Goal: Task Accomplishment & Management: Use online tool/utility

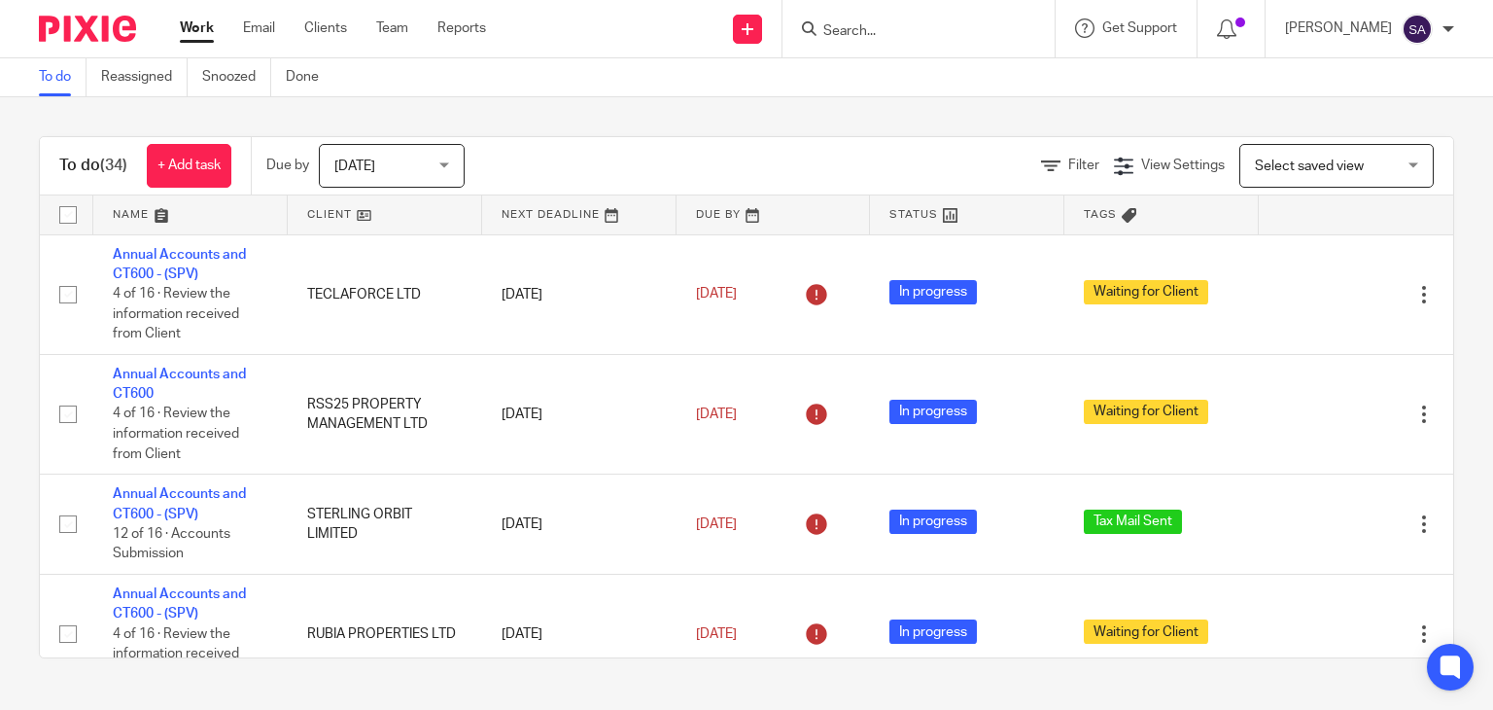
click at [872, 23] on input "Search" at bounding box center [908, 31] width 175 height 17
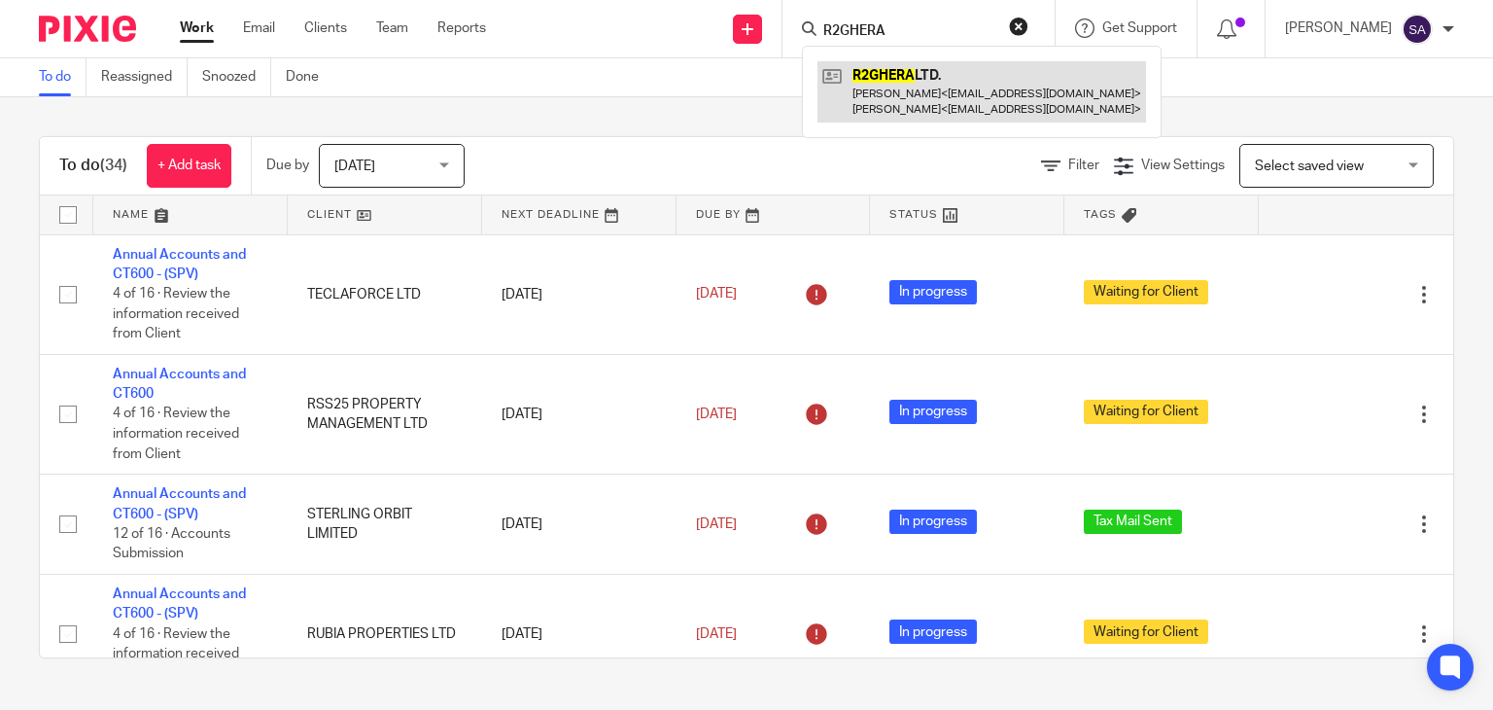
type input "R2GHERA"
click at [957, 79] on link at bounding box center [981, 91] width 329 height 60
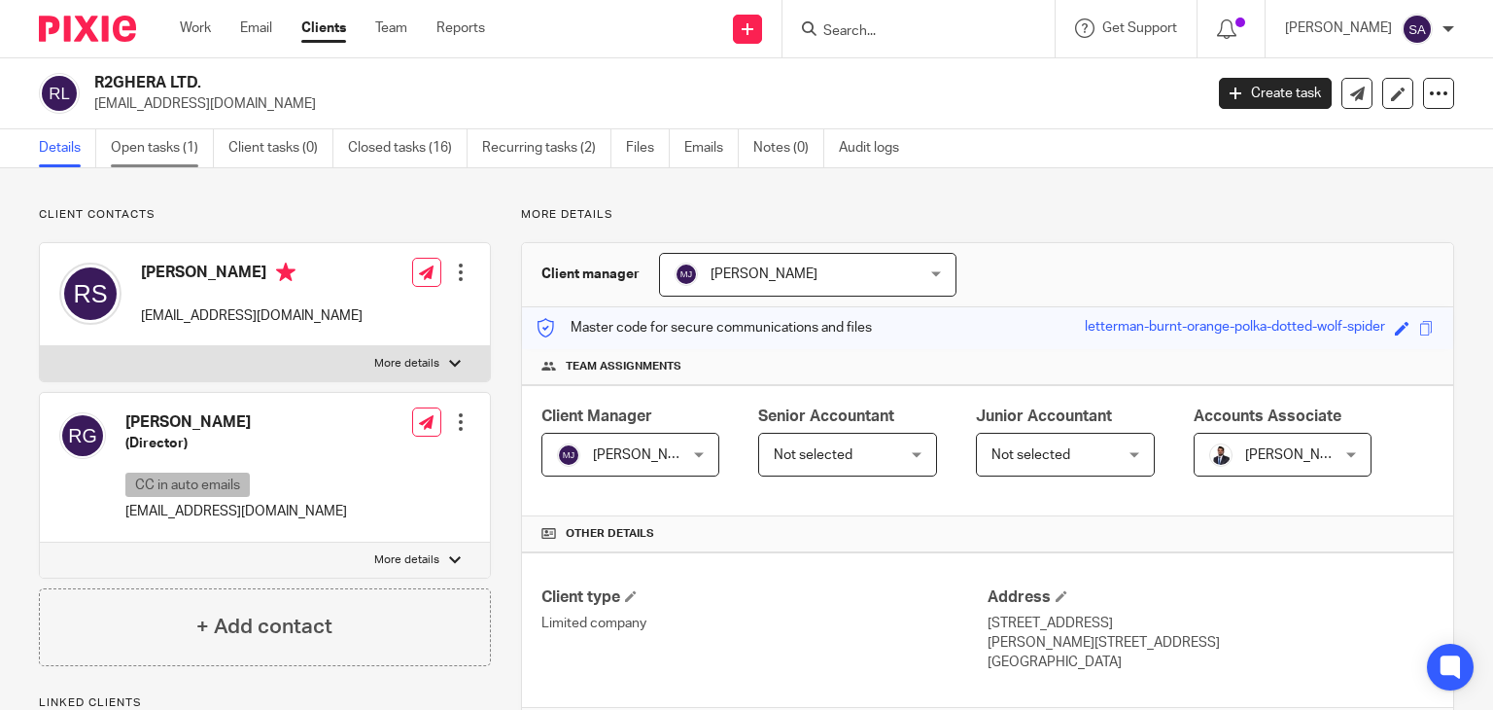
click at [159, 154] on link "Open tasks (1)" at bounding box center [162, 148] width 103 height 38
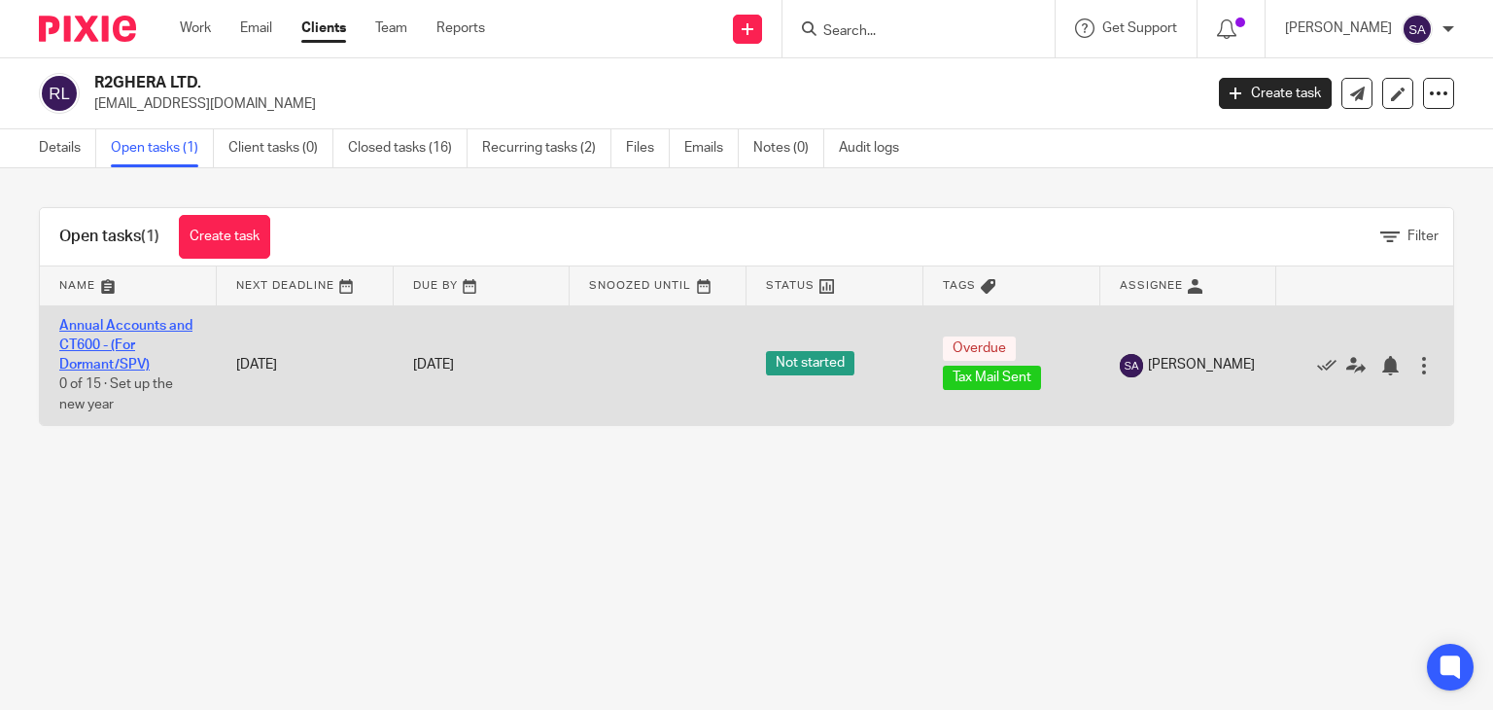
click at [85, 339] on link "Annual Accounts and CT600 - (For Dormant/SPV)" at bounding box center [125, 345] width 133 height 53
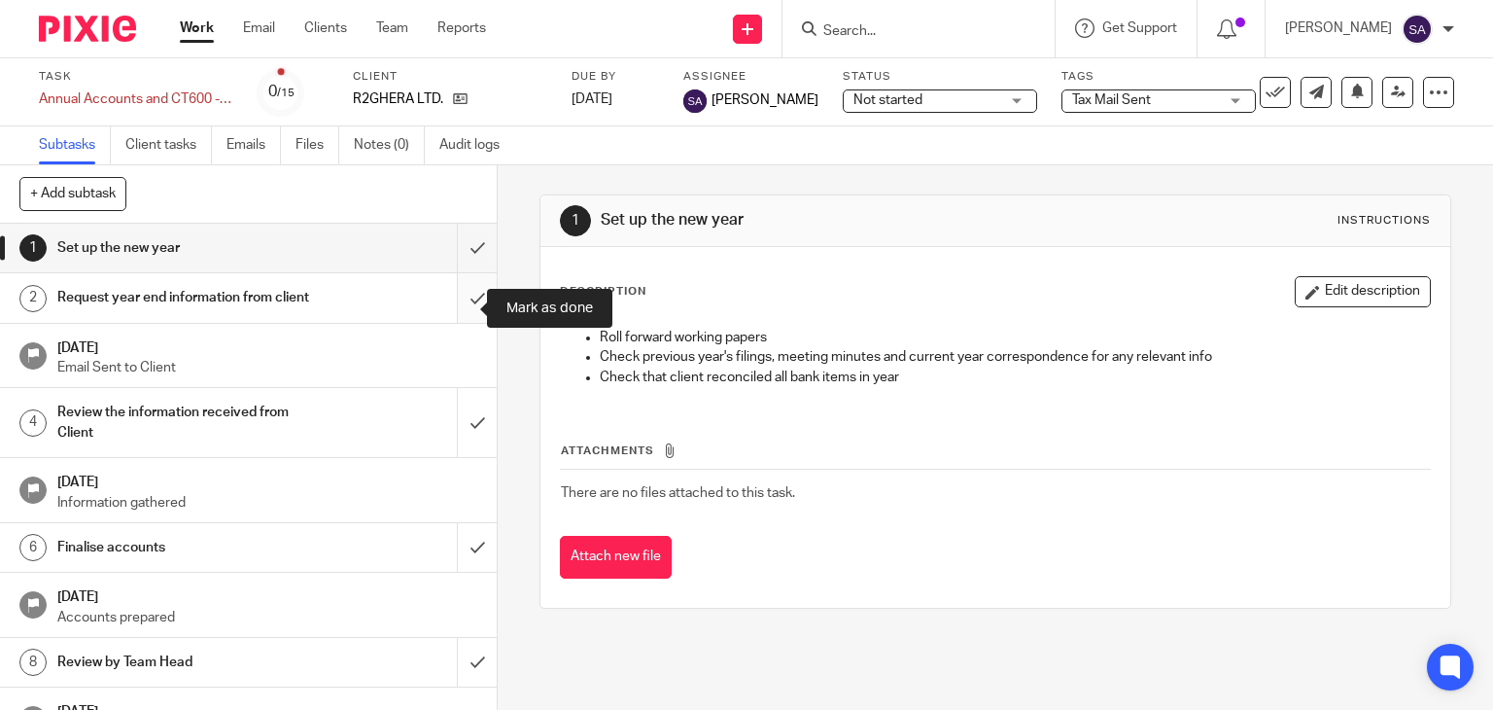
click at [456, 304] on input "submit" at bounding box center [248, 297] width 497 height 49
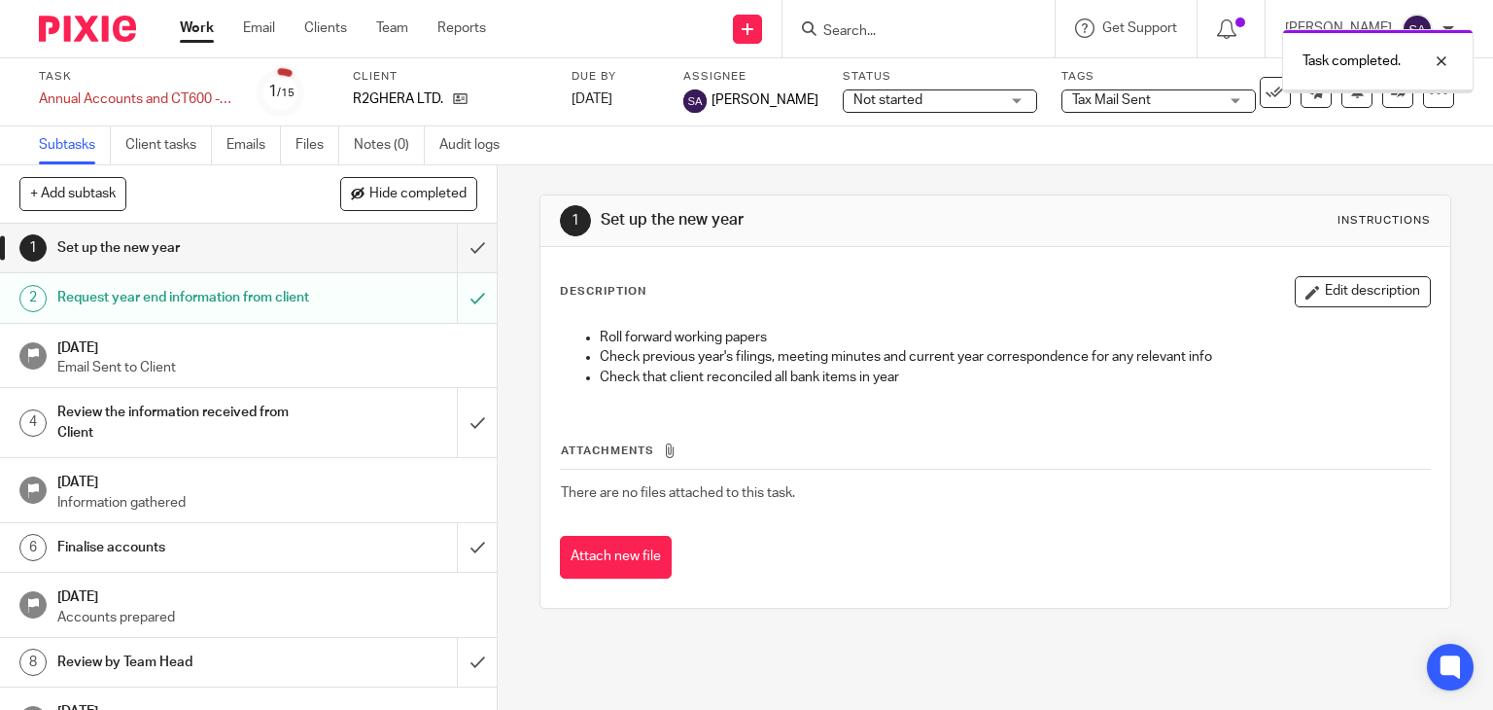
scroll to position [97, 0]
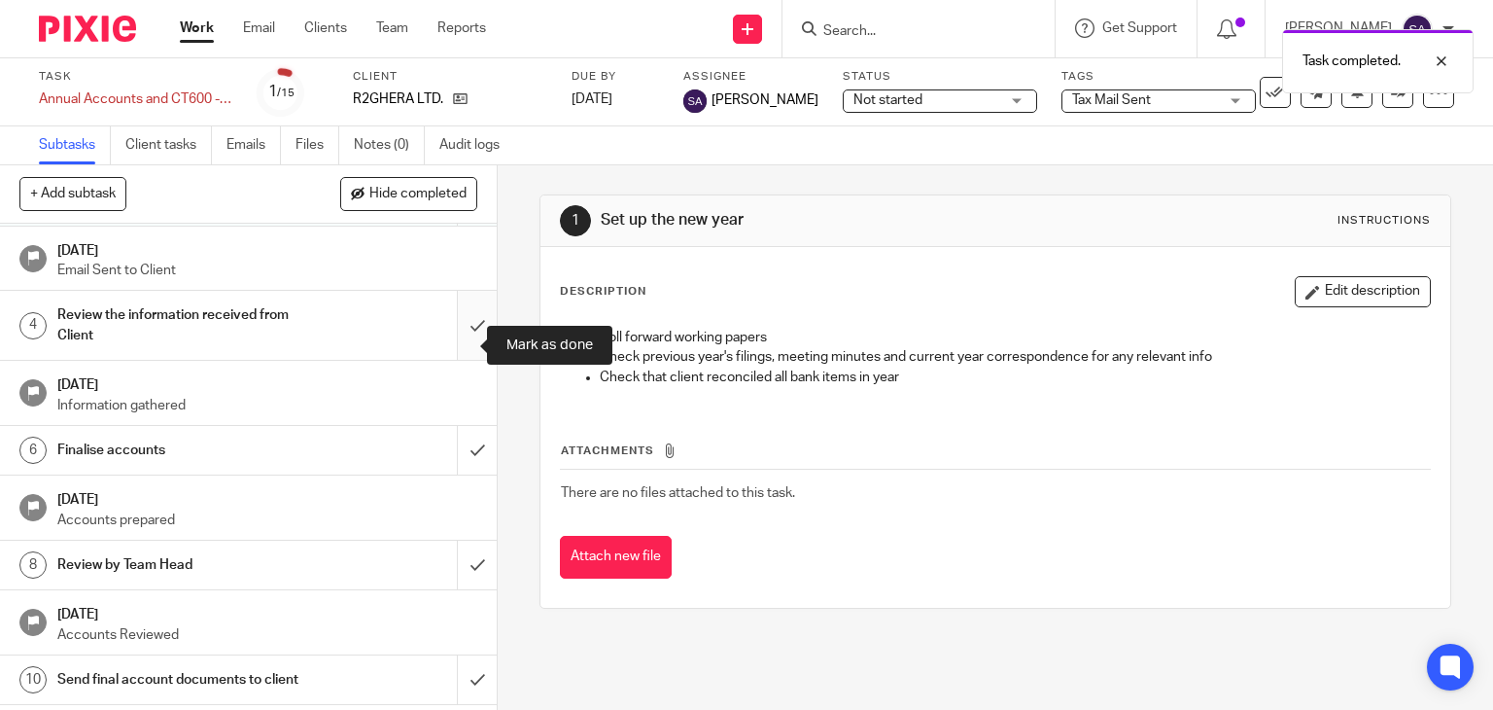
click at [458, 355] on input "submit" at bounding box center [248, 325] width 497 height 69
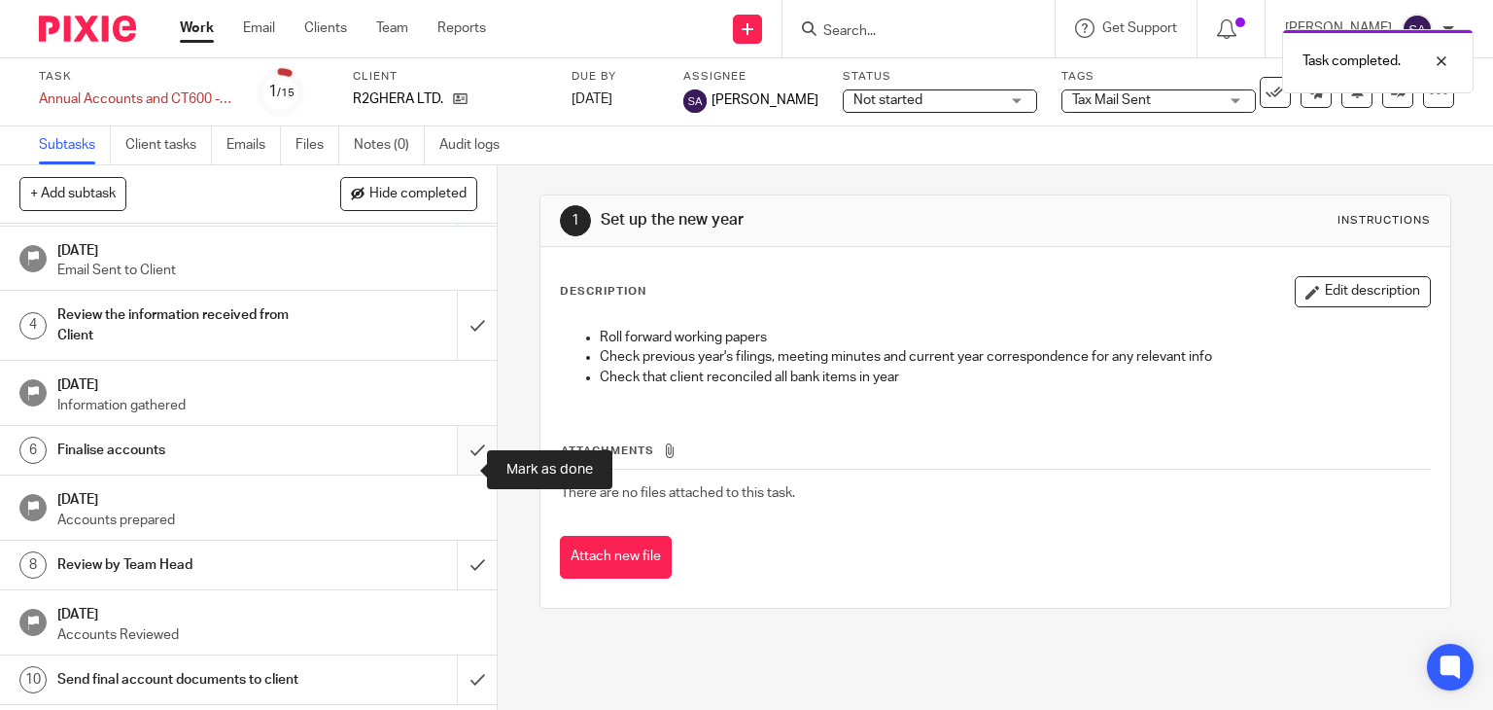
click at [457, 463] on input "submit" at bounding box center [248, 450] width 497 height 49
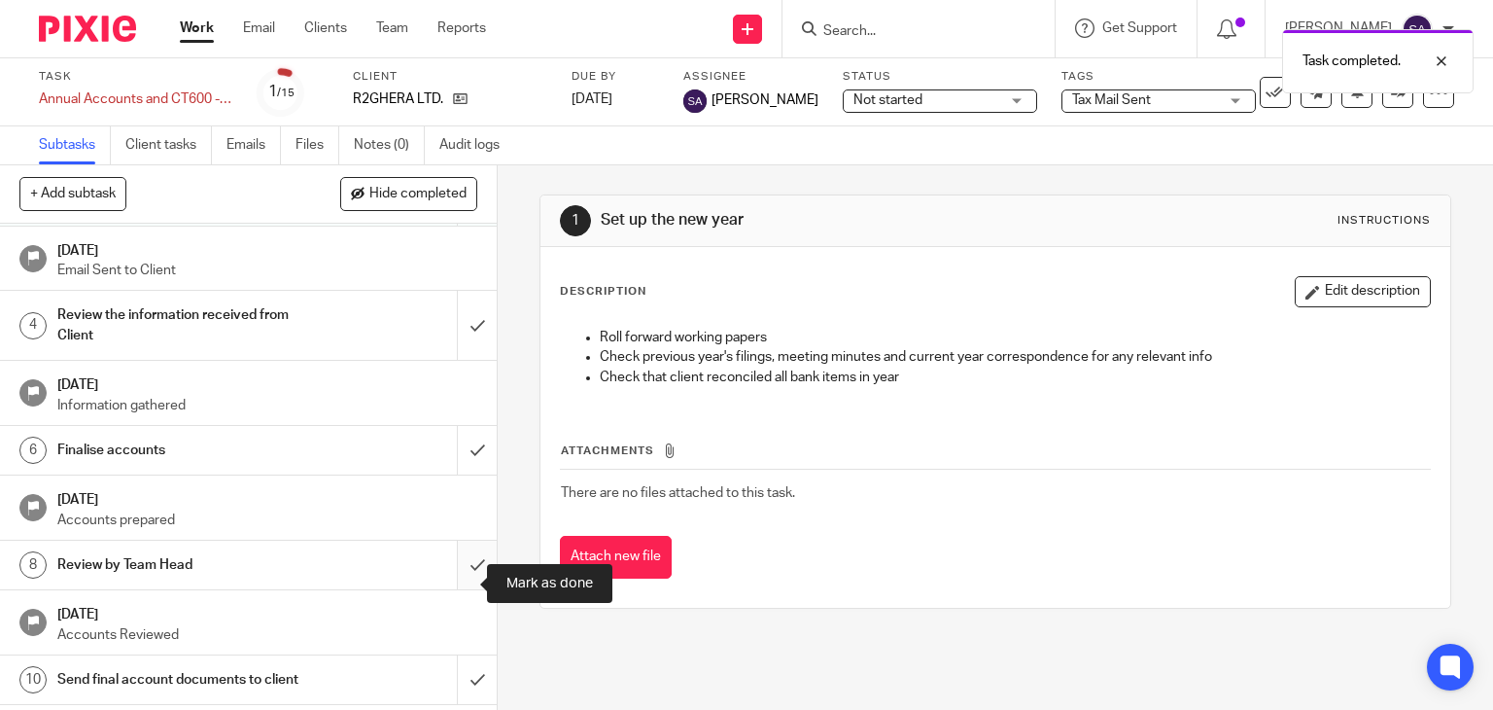
click at [455, 576] on input "submit" at bounding box center [248, 564] width 497 height 49
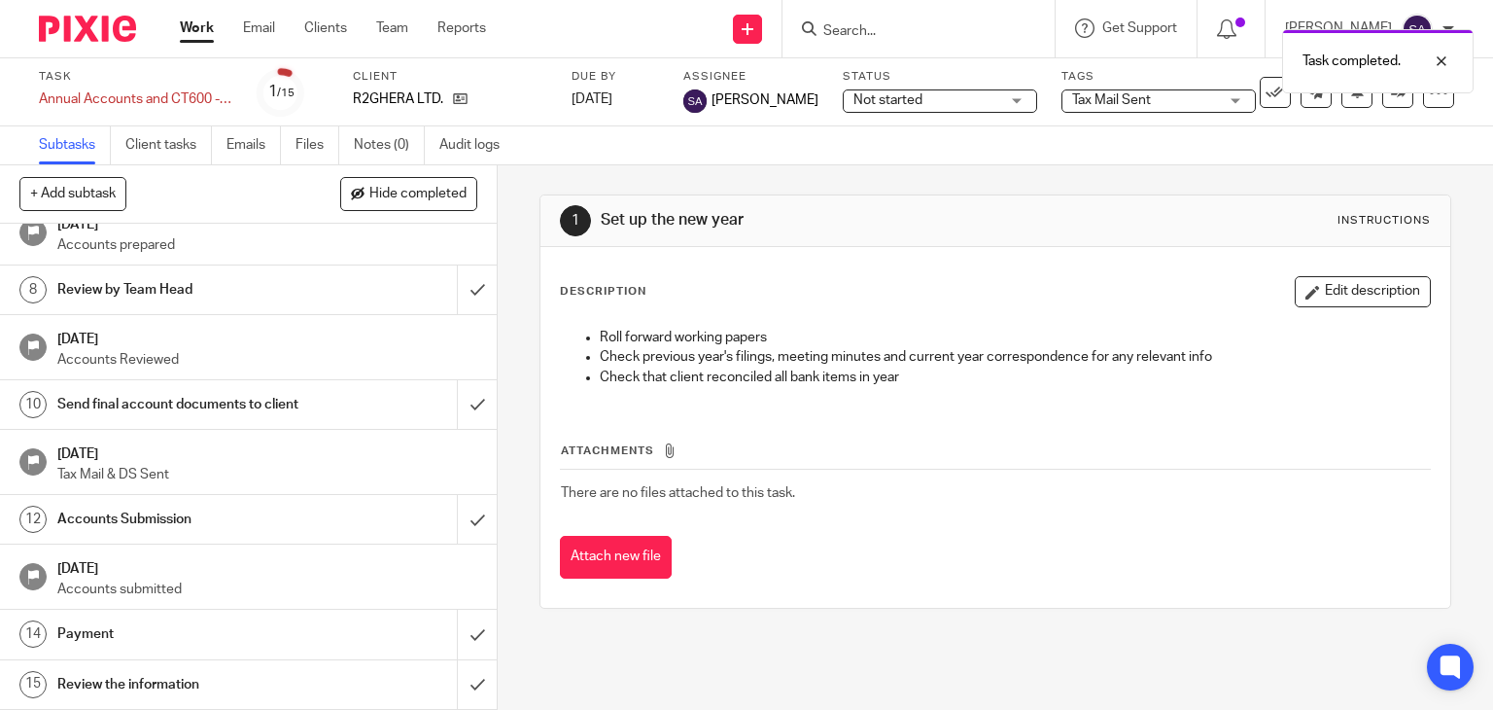
scroll to position [389, 0]
click at [327, 419] on div "Send final account documents to client" at bounding box center [247, 404] width 380 height 29
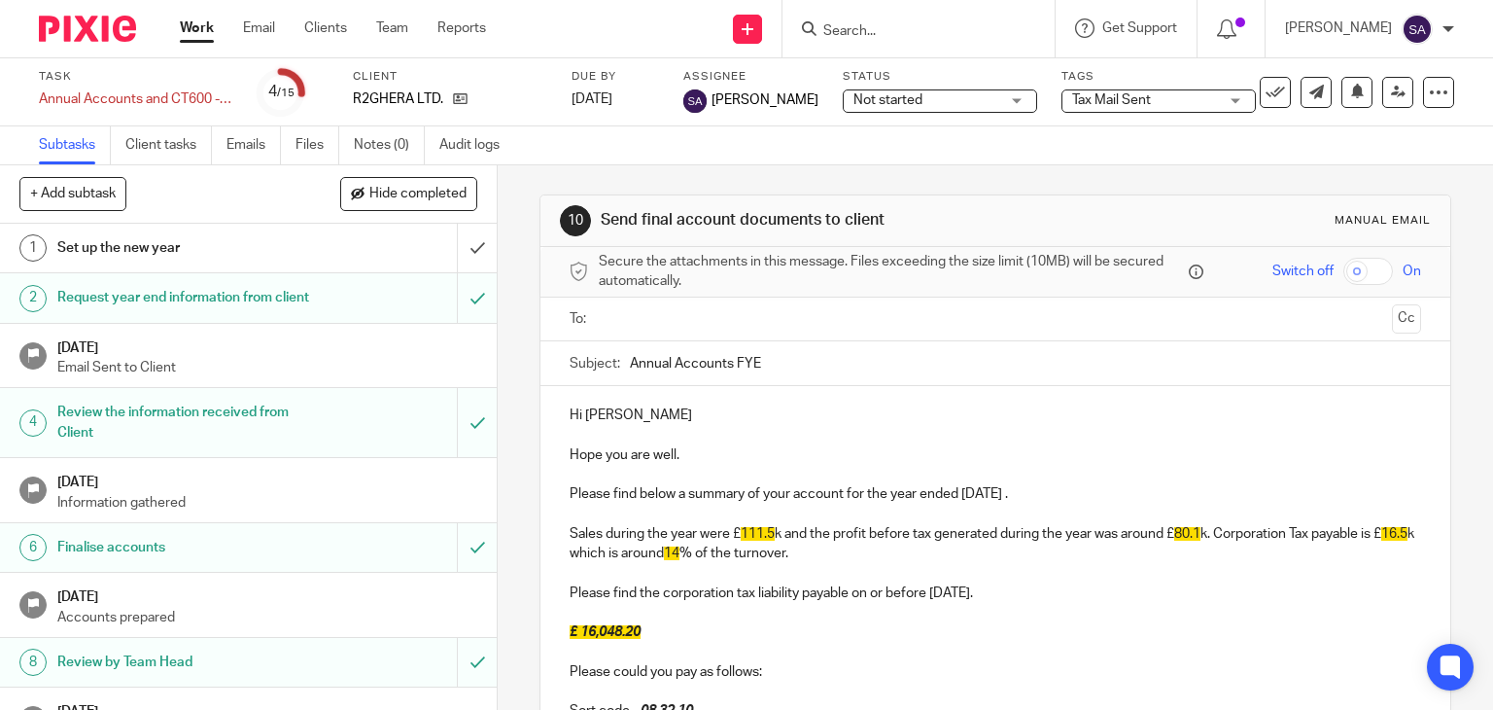
click at [803, 353] on input "Annual Accounts FYE" at bounding box center [1026, 363] width 792 height 44
drag, startPoint x: 347, startPoint y: 97, endPoint x: 445, endPoint y: 91, distance: 98.3
click at [445, 91] on div "Task Annual Accounts and CT600 - (For Dormant/SPV) Save Annual Accounts and CT6…" at bounding box center [628, 92] width 1179 height 47
copy div "R2GHERA LTD."
click at [840, 361] on input "Annual Accounts FYE Dec' 24 -" at bounding box center [1026, 363] width 792 height 44
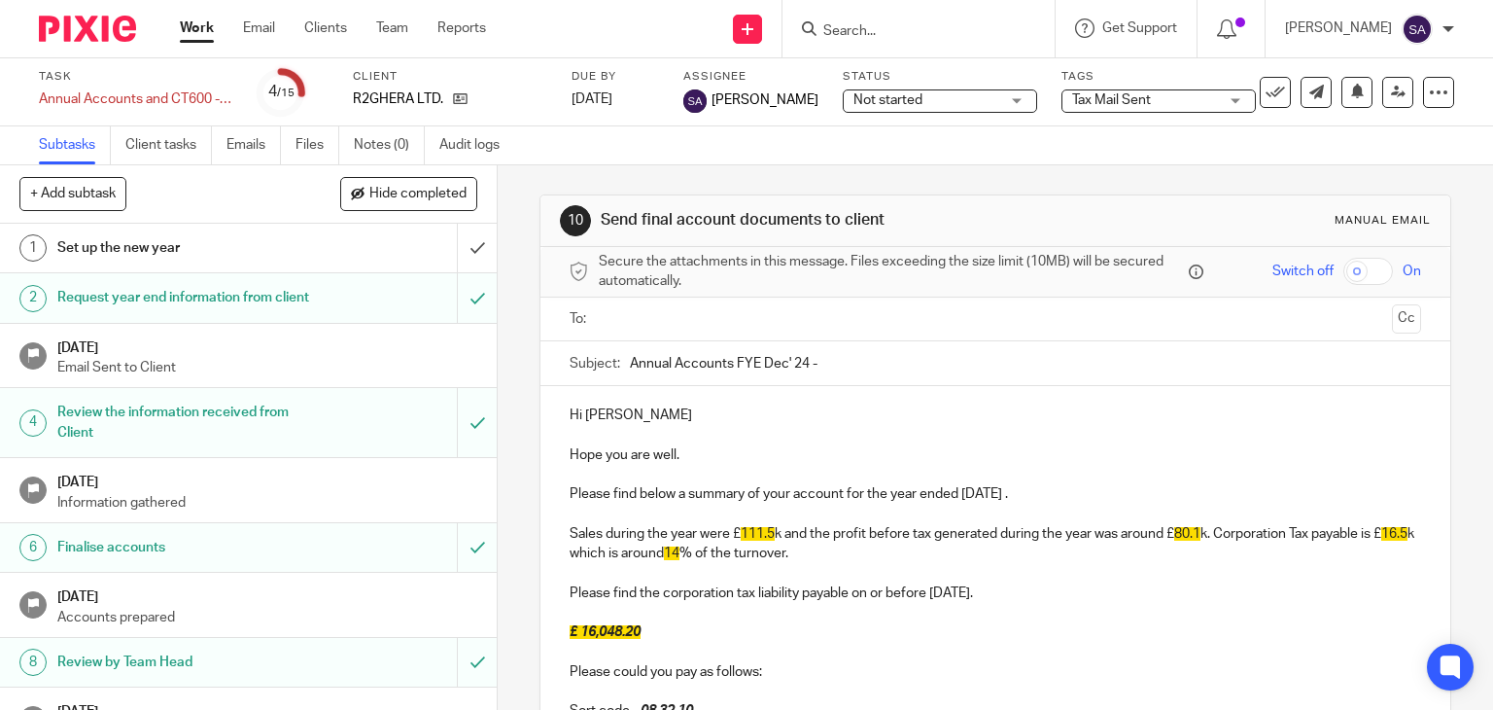
paste input "R2GHERA LTD."
type input "Annual Accounts FYE Dec' 24 - R2GHERA LTD."
click at [648, 426] on p at bounding box center [996, 434] width 852 height 19
click at [634, 412] on p "Hi [PERSON_NAME]" at bounding box center [996, 414] width 852 height 19
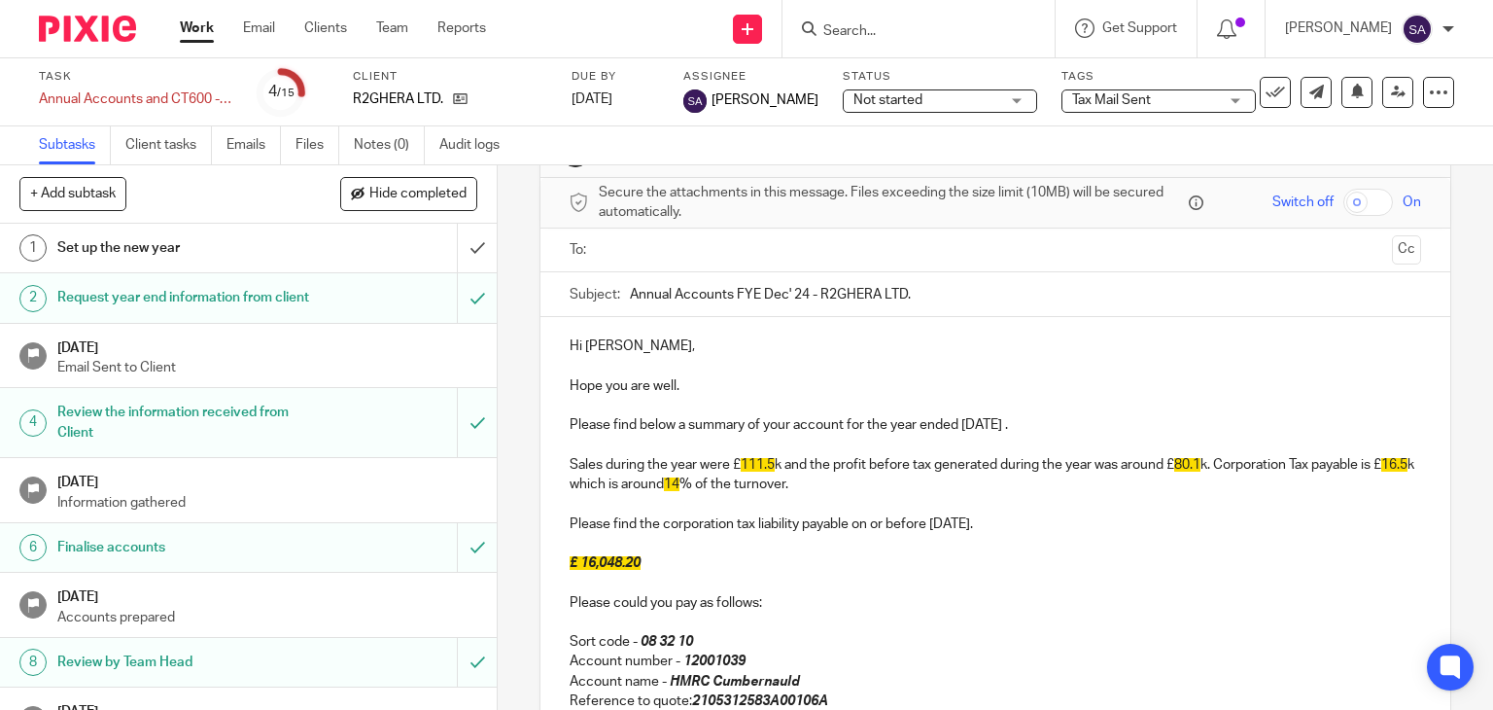
scroll to position [97, 0]
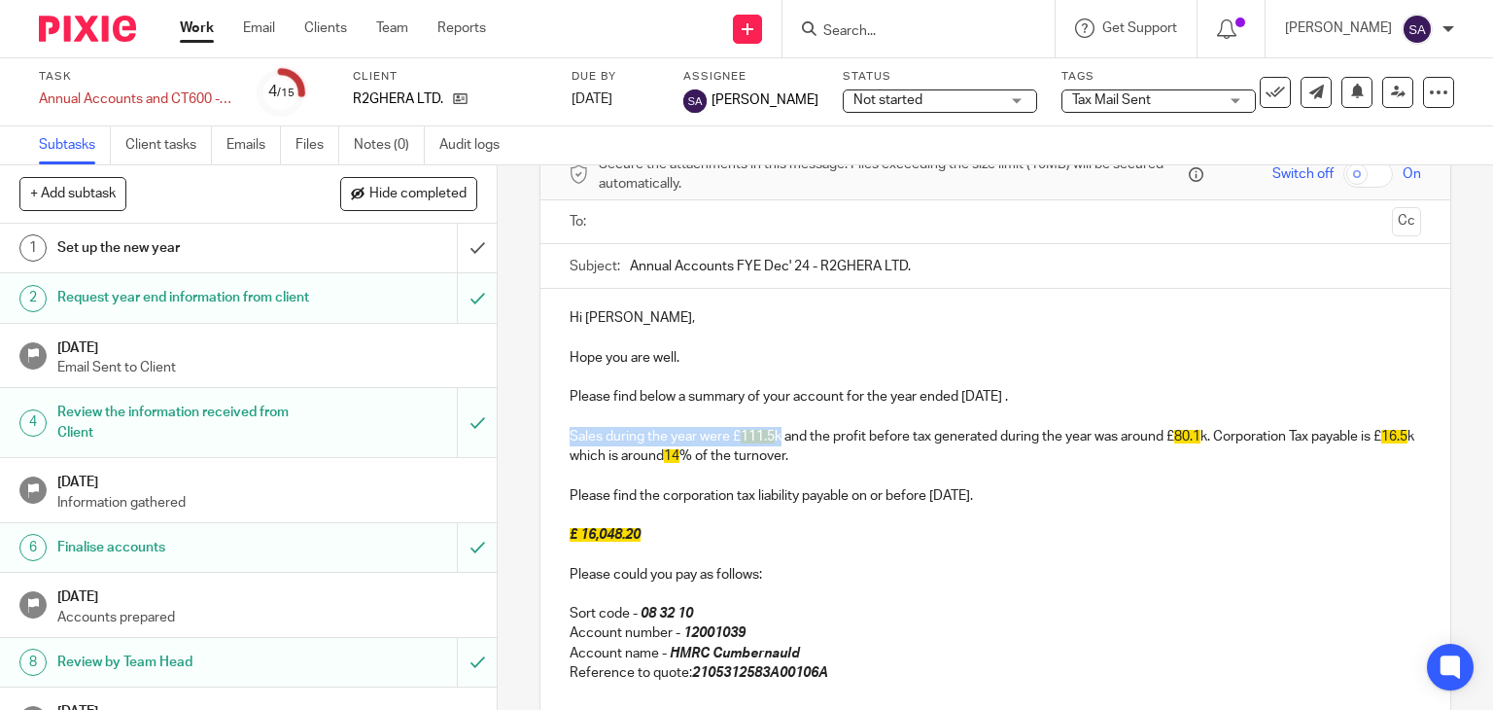
drag, startPoint x: 561, startPoint y: 434, endPoint x: 781, endPoint y: 427, distance: 220.8
click at [781, 427] on div "Hi [PERSON_NAME], Hope you are well. Please find below a summary of your accoun…" at bounding box center [995, 611] width 911 height 644
click at [844, 438] on p "There were no sales during the year and the profit before tax generated during …" at bounding box center [996, 447] width 852 height 40
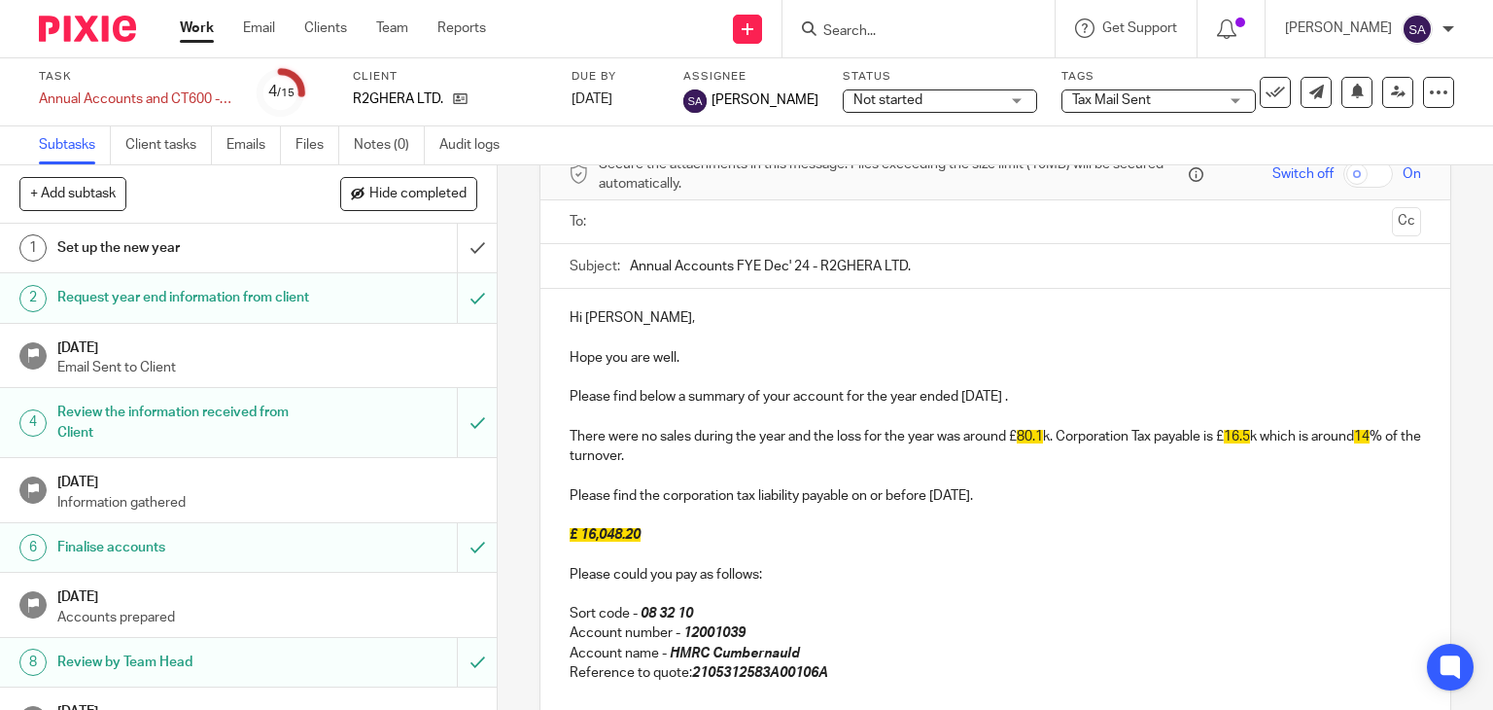
click at [1044, 432] on p "There were no sales during the year and the loss for the year was around £ 80.1…" at bounding box center [996, 447] width 852 height 40
drag, startPoint x: 1050, startPoint y: 432, endPoint x: 1054, endPoint y: 444, distance: 13.2
click at [1054, 444] on p "There were no sales during the year and the loss for the year was around £0.5k.…" at bounding box center [996, 447] width 852 height 40
click at [1218, 436] on p "There were no sales during the year and the loss for the year was around £0.5k.…" at bounding box center [996, 447] width 852 height 40
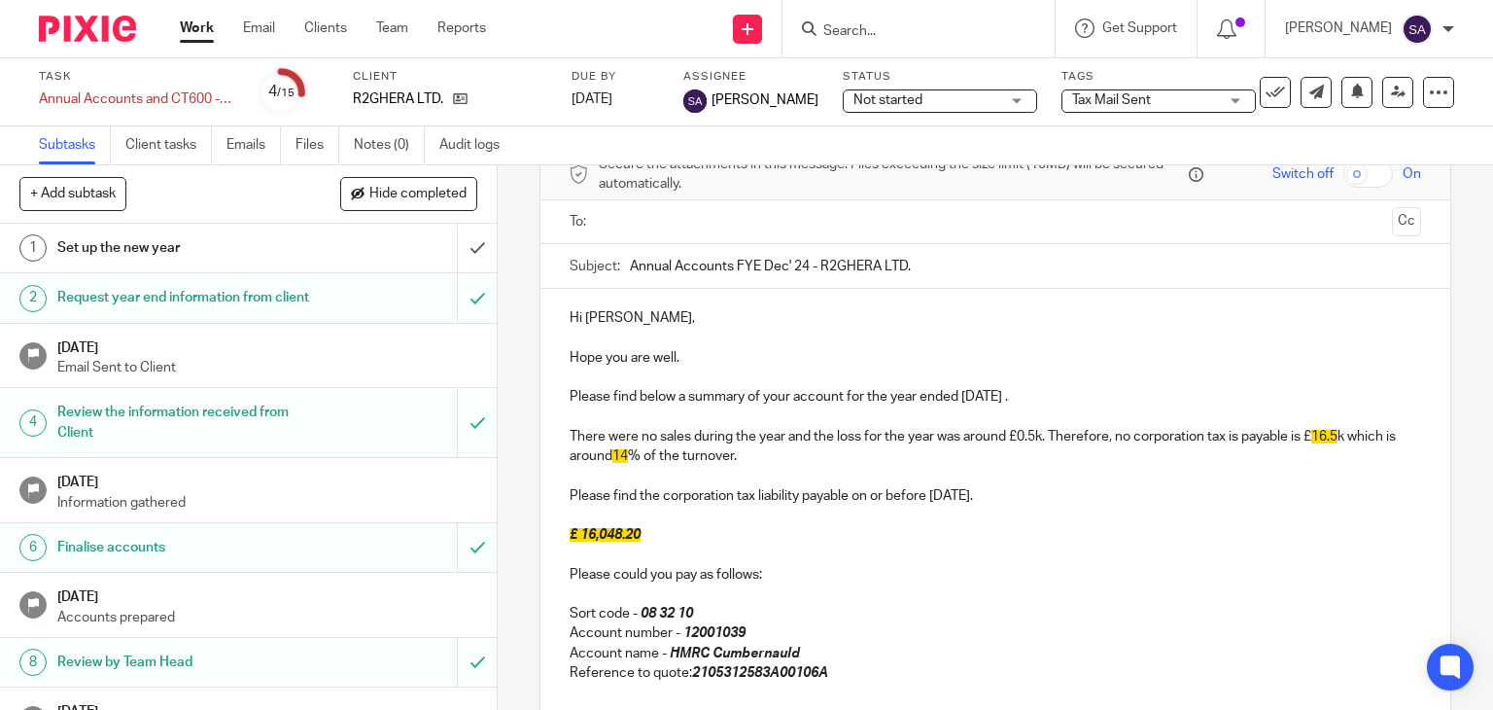
drag, startPoint x: 761, startPoint y: 455, endPoint x: 1291, endPoint y: 445, distance: 529.8
click at [1291, 445] on p "There were no sales during the year and the loss for the year was around £0.5k.…" at bounding box center [996, 447] width 852 height 40
drag, startPoint x: 1292, startPoint y: 435, endPoint x: 1293, endPoint y: 452, distance: 16.6
click at [1293, 452] on p "There were no sales during the year and the loss for the year was around £0.5k.…" at bounding box center [996, 447] width 852 height 40
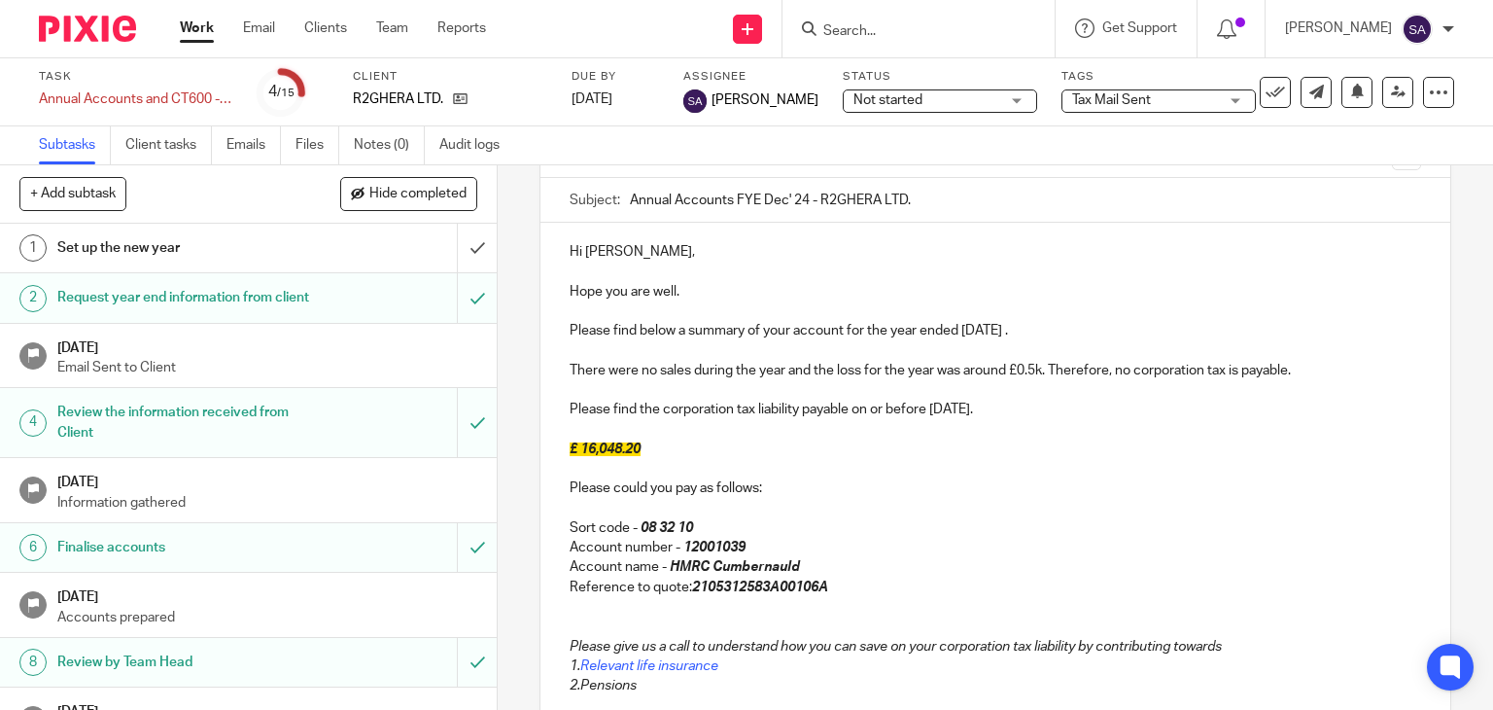
scroll to position [194, 0]
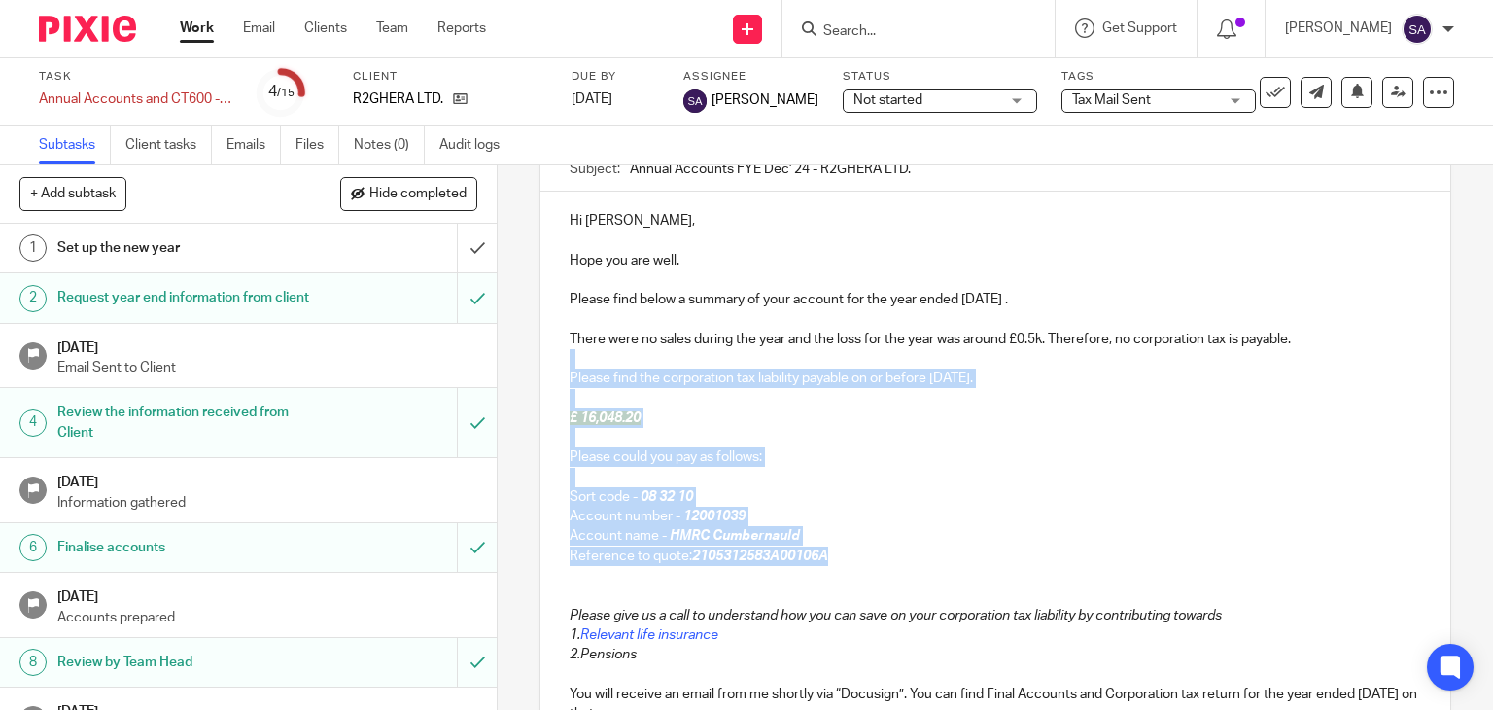
drag, startPoint x: 824, startPoint y: 553, endPoint x: 560, endPoint y: 353, distance: 331.6
click at [560, 353] on div "Hi [PERSON_NAME], Hope you are well. Please find below a summary of your accoun…" at bounding box center [995, 503] width 911 height 625
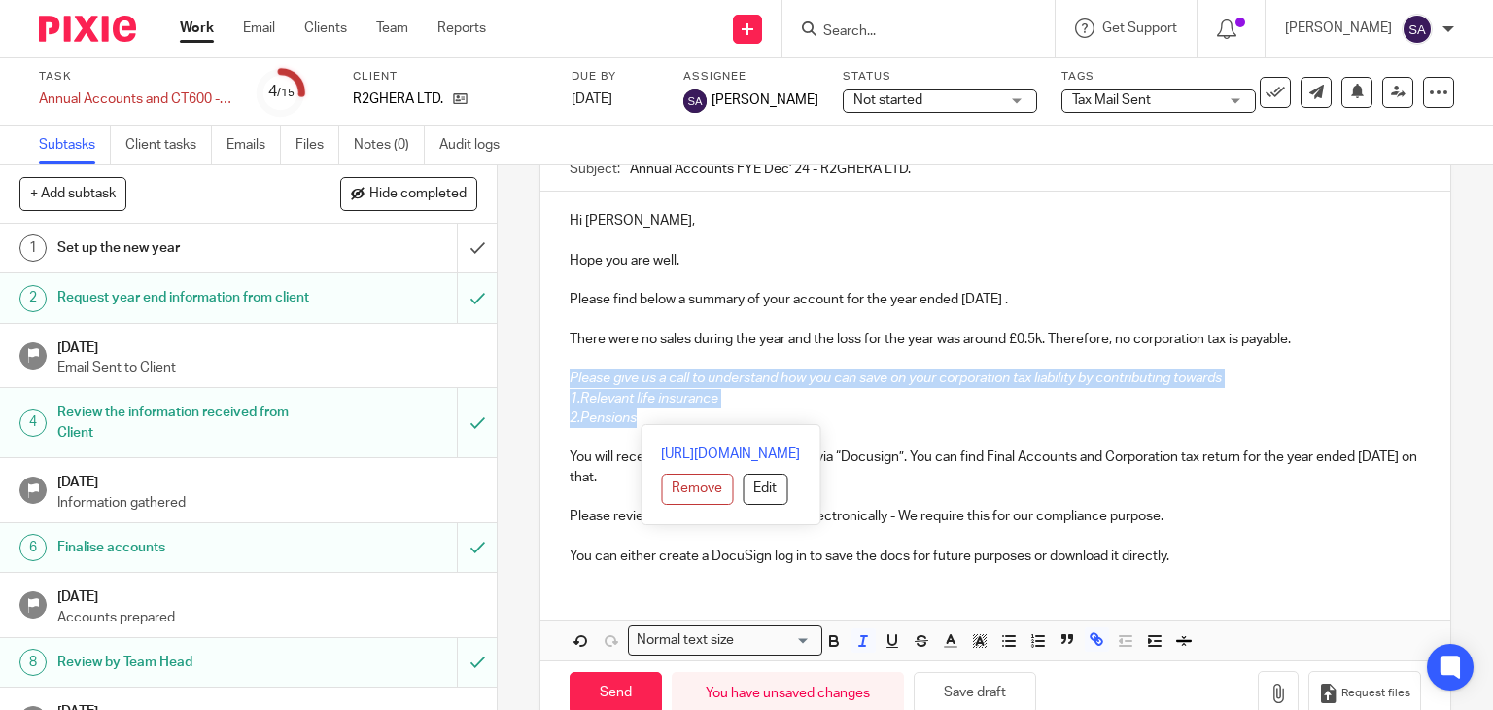
drag, startPoint x: 630, startPoint y: 425, endPoint x: 564, endPoint y: 382, distance: 78.7
click at [564, 382] on div "Hi [PERSON_NAME], Hope you are well. Please find below a summary of your accoun…" at bounding box center [995, 385] width 911 height 389
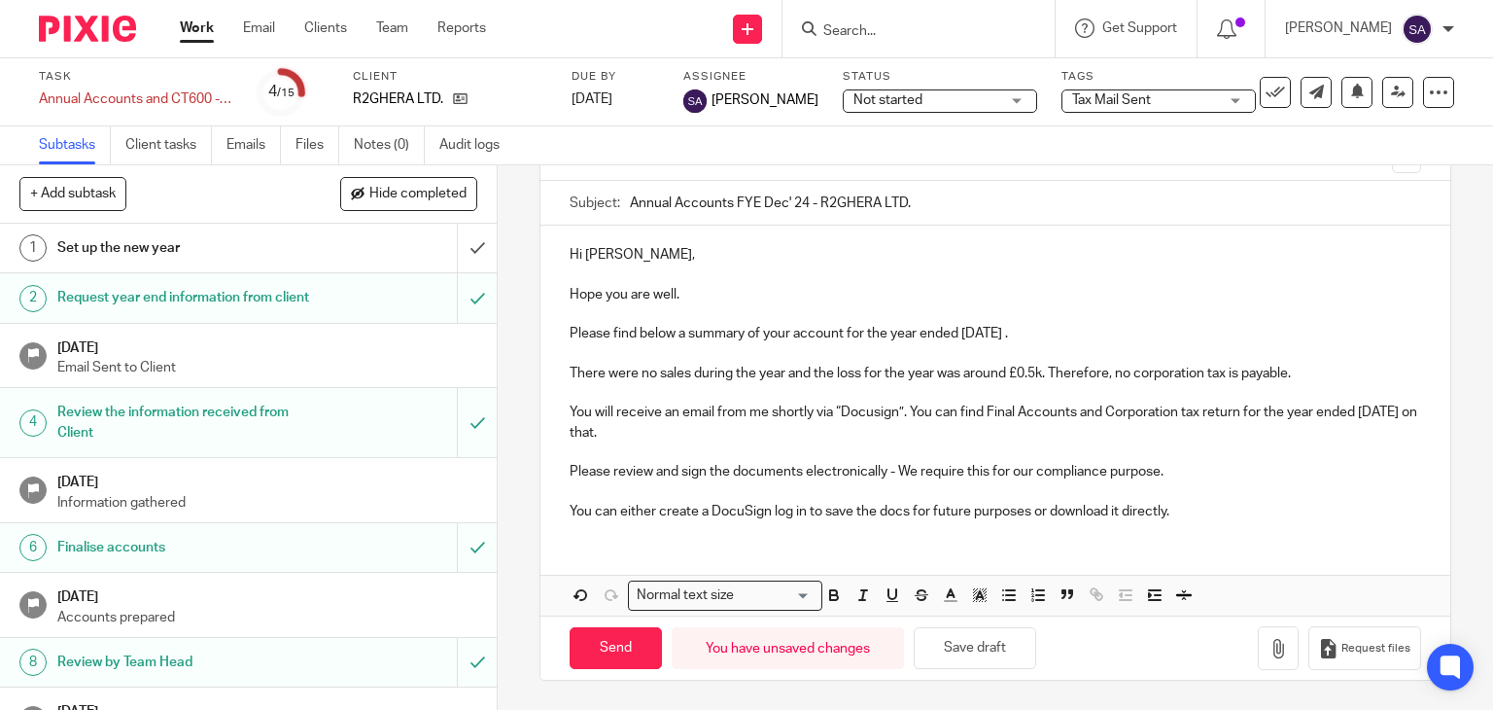
scroll to position [157, 0]
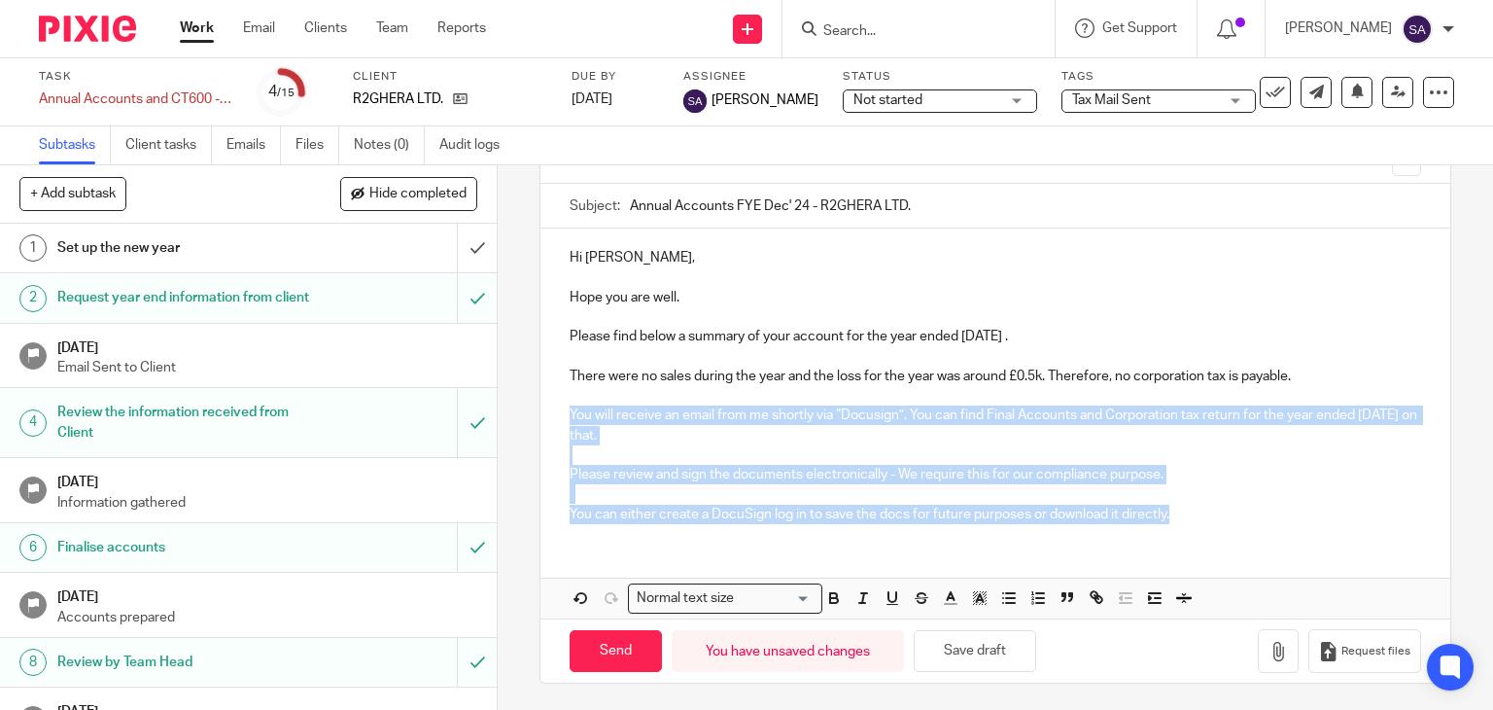
drag, startPoint x: 1170, startPoint y: 505, endPoint x: 563, endPoint y: 413, distance: 614.4
click at [563, 413] on div "Hi [PERSON_NAME], Hope you are well. Please find below a summary of your accoun…" at bounding box center [995, 383] width 911 height 310
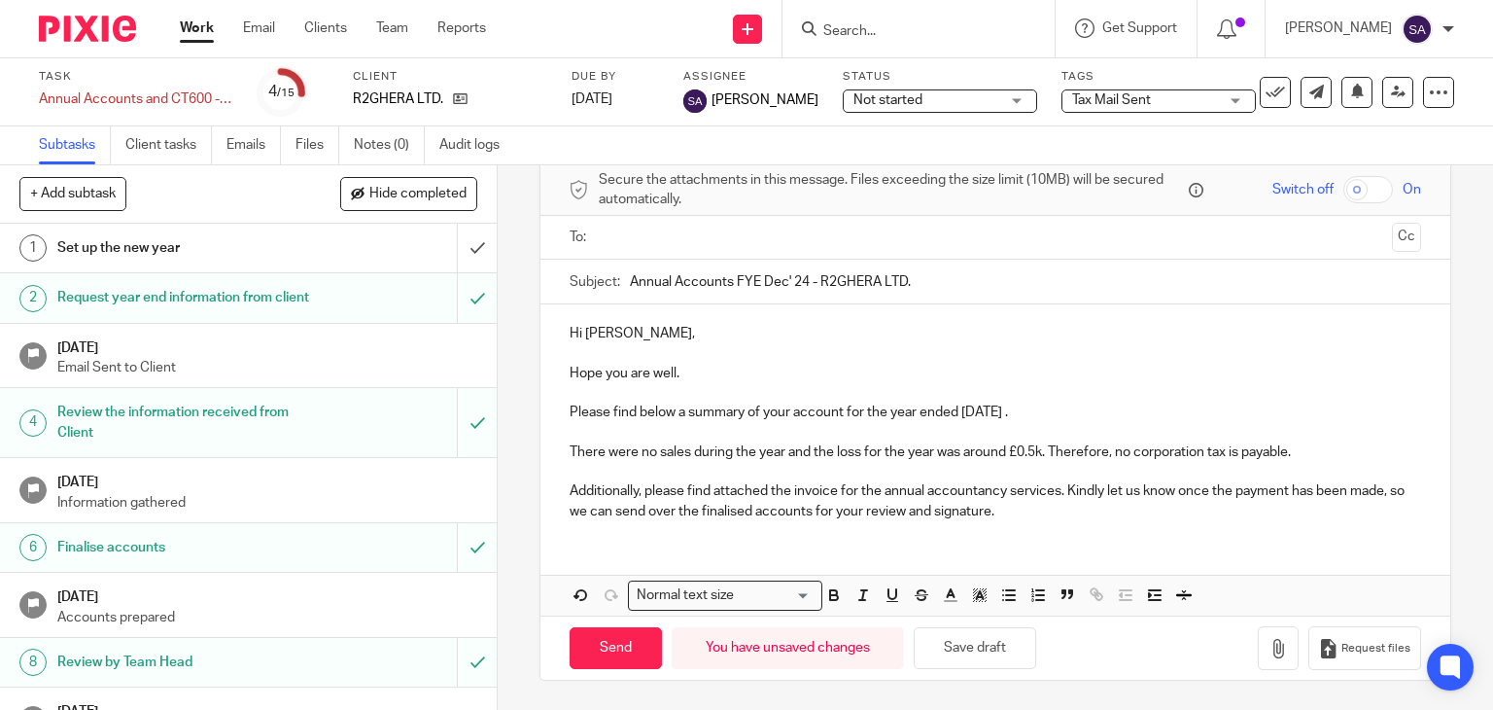
scroll to position [79, 0]
drag, startPoint x: 564, startPoint y: 413, endPoint x: 595, endPoint y: 421, distance: 32.1
click at [595, 421] on p "Please find below a summary of your account for the year ended [DATE] ." at bounding box center [996, 414] width 852 height 19
click at [576, 469] on p at bounding box center [996, 474] width 852 height 19
click at [570, 495] on p "Additionally, please find attached the invoice for the annual accountancy servi…" at bounding box center [996, 504] width 852 height 40
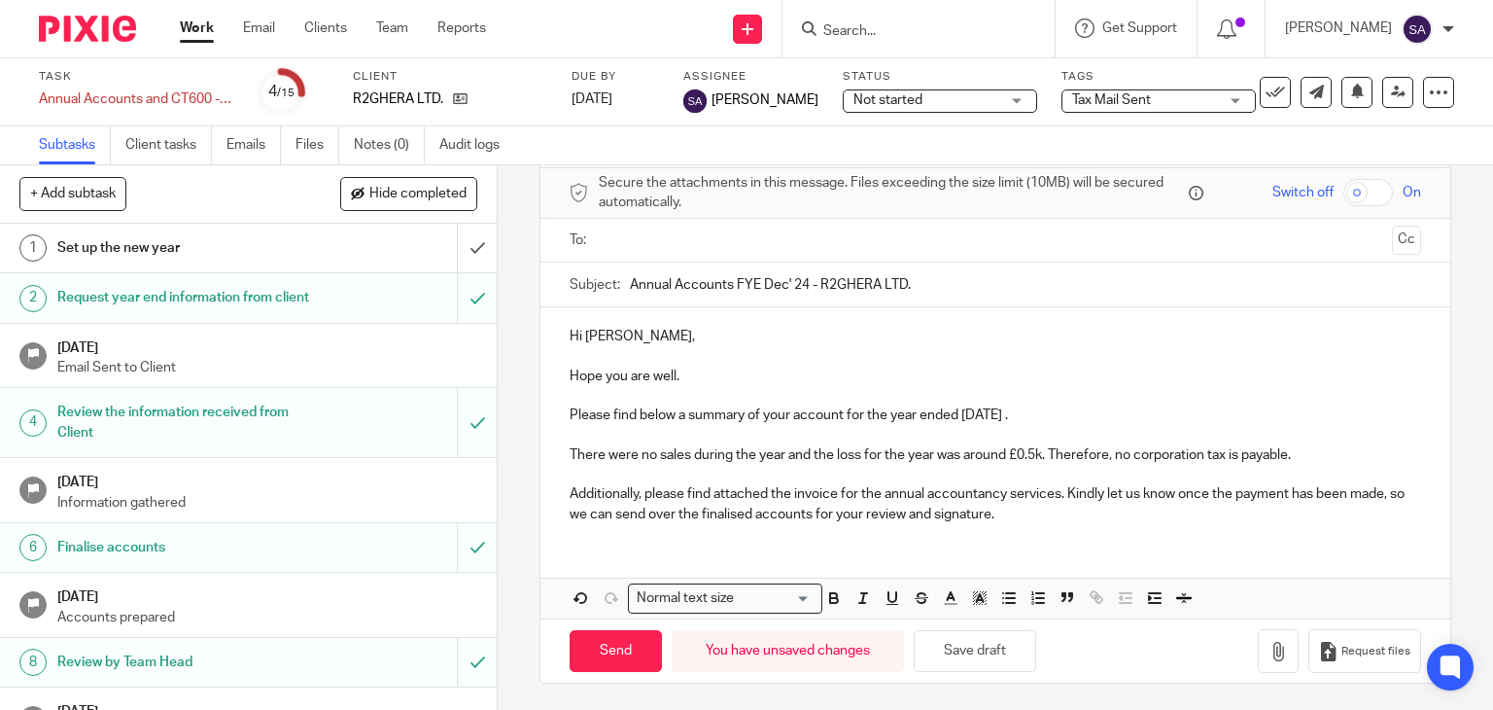
click at [1017, 517] on p "Additionally, please find attached the invoice for the annual accountancy servi…" at bounding box center [996, 504] width 852 height 40
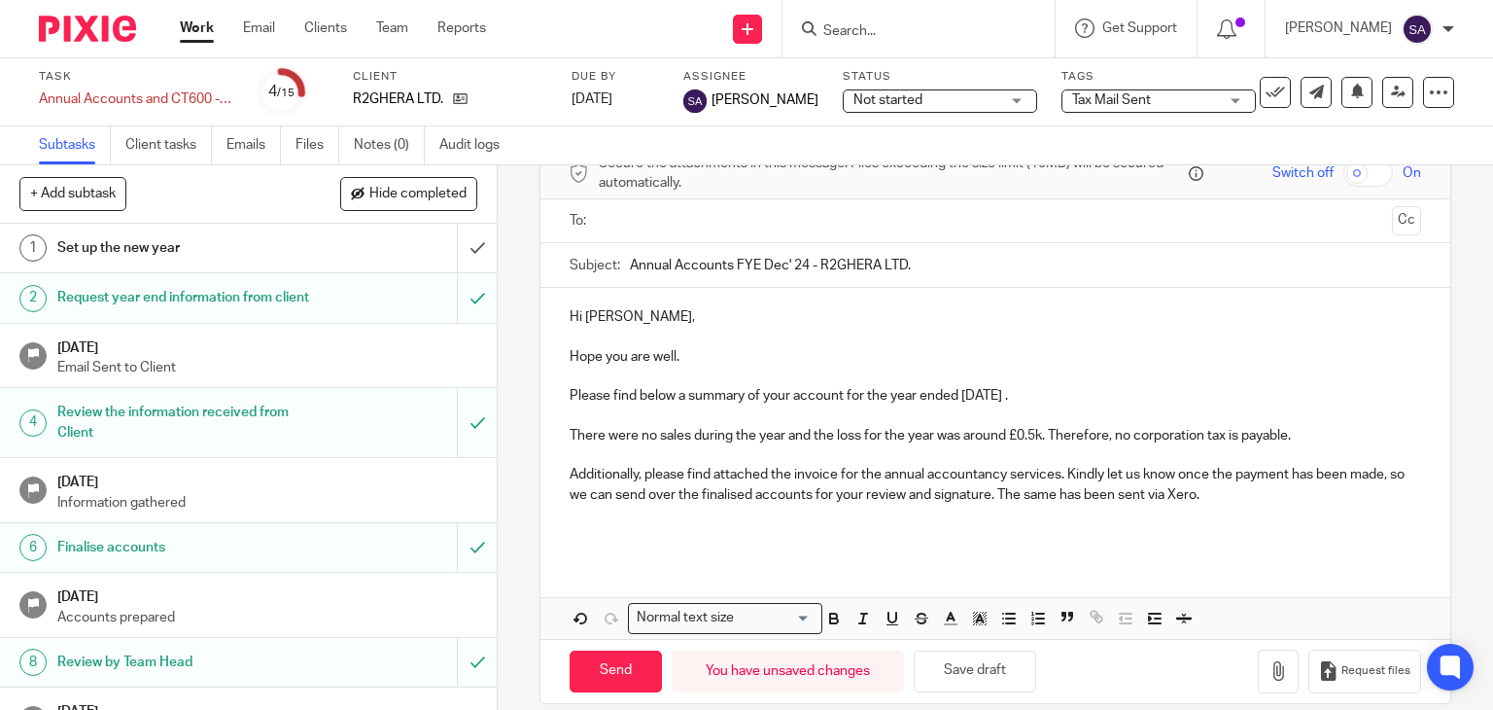
scroll to position [119, 0]
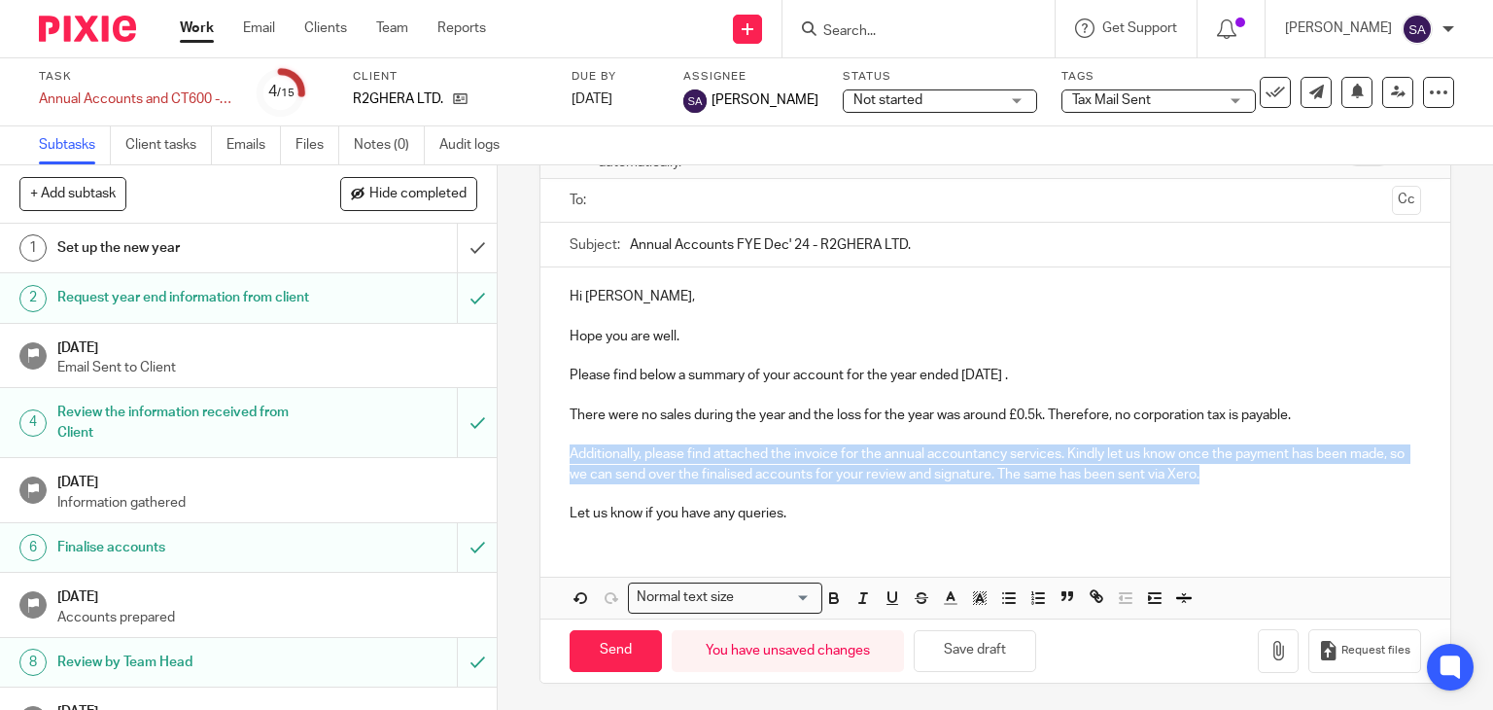
drag, startPoint x: 1249, startPoint y: 477, endPoint x: 552, endPoint y: 448, distance: 697.5
click at [552, 448] on div "Hi [PERSON_NAME], Hope you are well. Please find below a summary of your accoun…" at bounding box center [995, 402] width 911 height 270
copy p "Additionally, please find attached the invoice for the annual accountancy servi…"
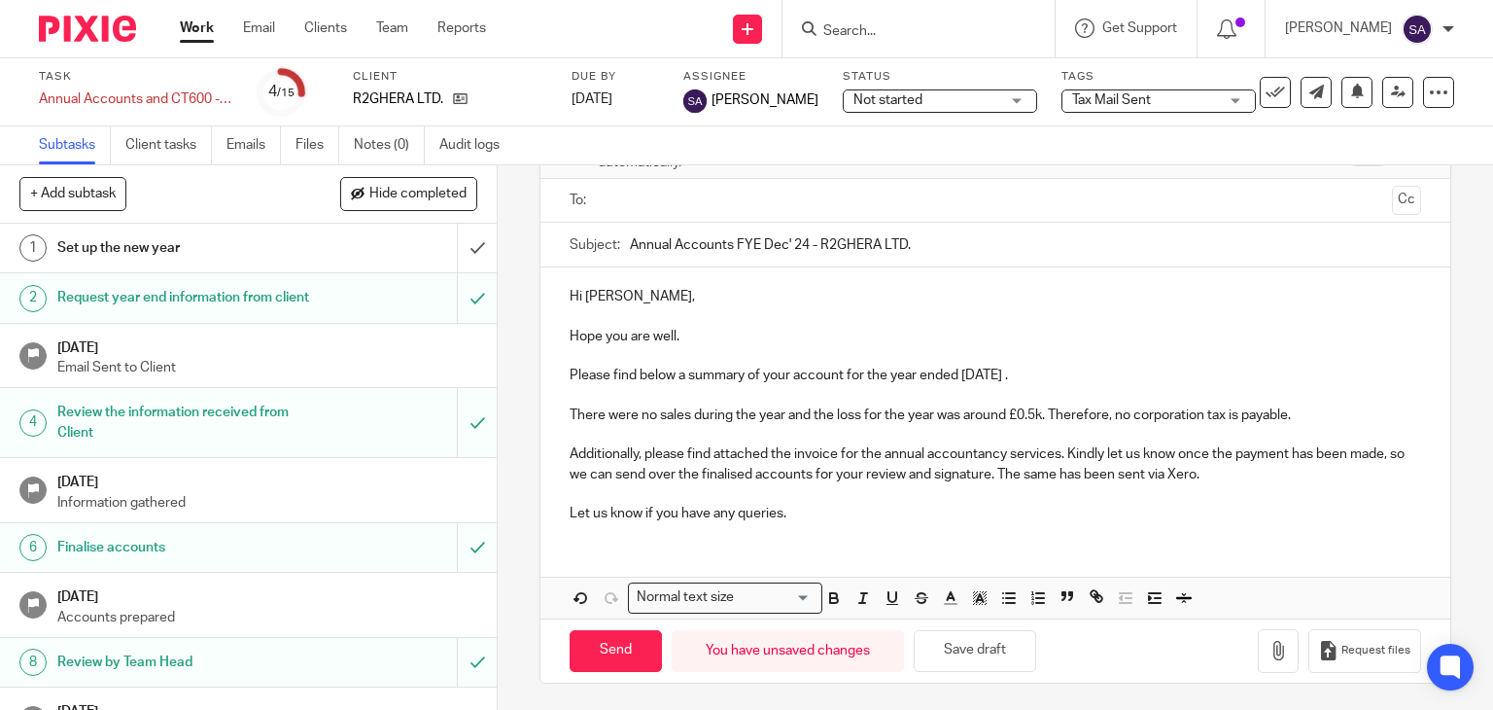
click at [952, 423] on p "There were no sales during the year and the loss for the year was around £0.5k.…" at bounding box center [996, 414] width 852 height 19
drag, startPoint x: 1176, startPoint y: 472, endPoint x: 1011, endPoint y: 472, distance: 165.2
click at [1011, 472] on p "Additionally, please find attached the invoice for the annual accountancy servi…" at bounding box center [996, 464] width 852 height 40
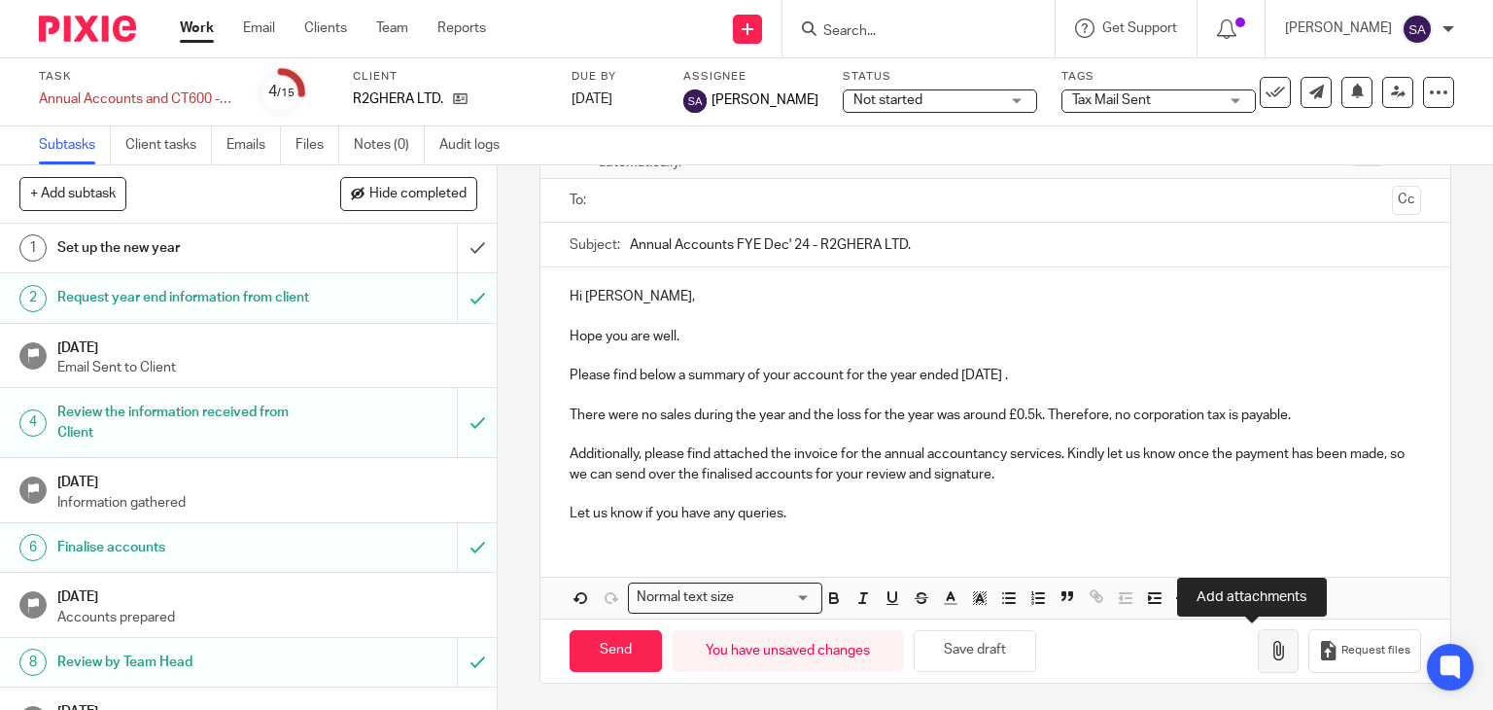
click at [1258, 635] on button "button" at bounding box center [1278, 651] width 41 height 44
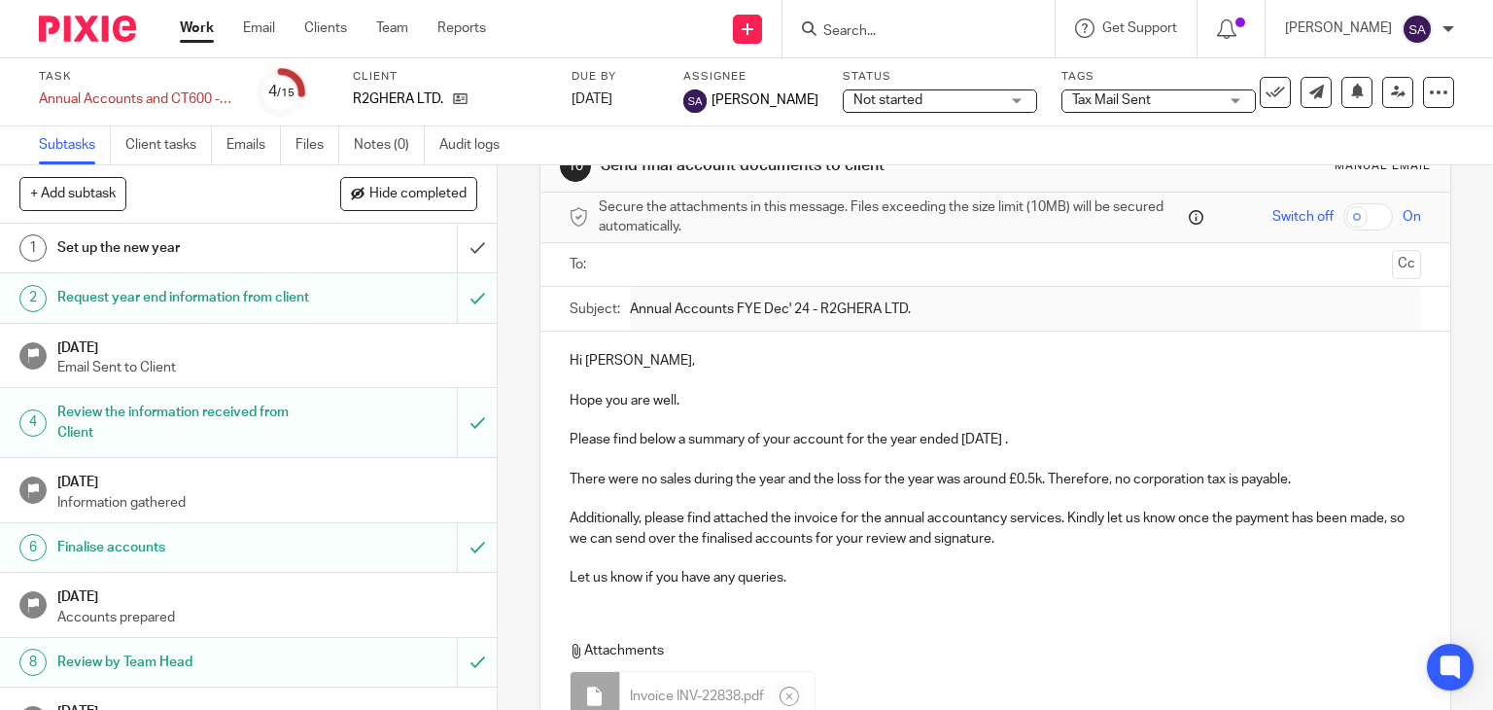
scroll to position [21, 0]
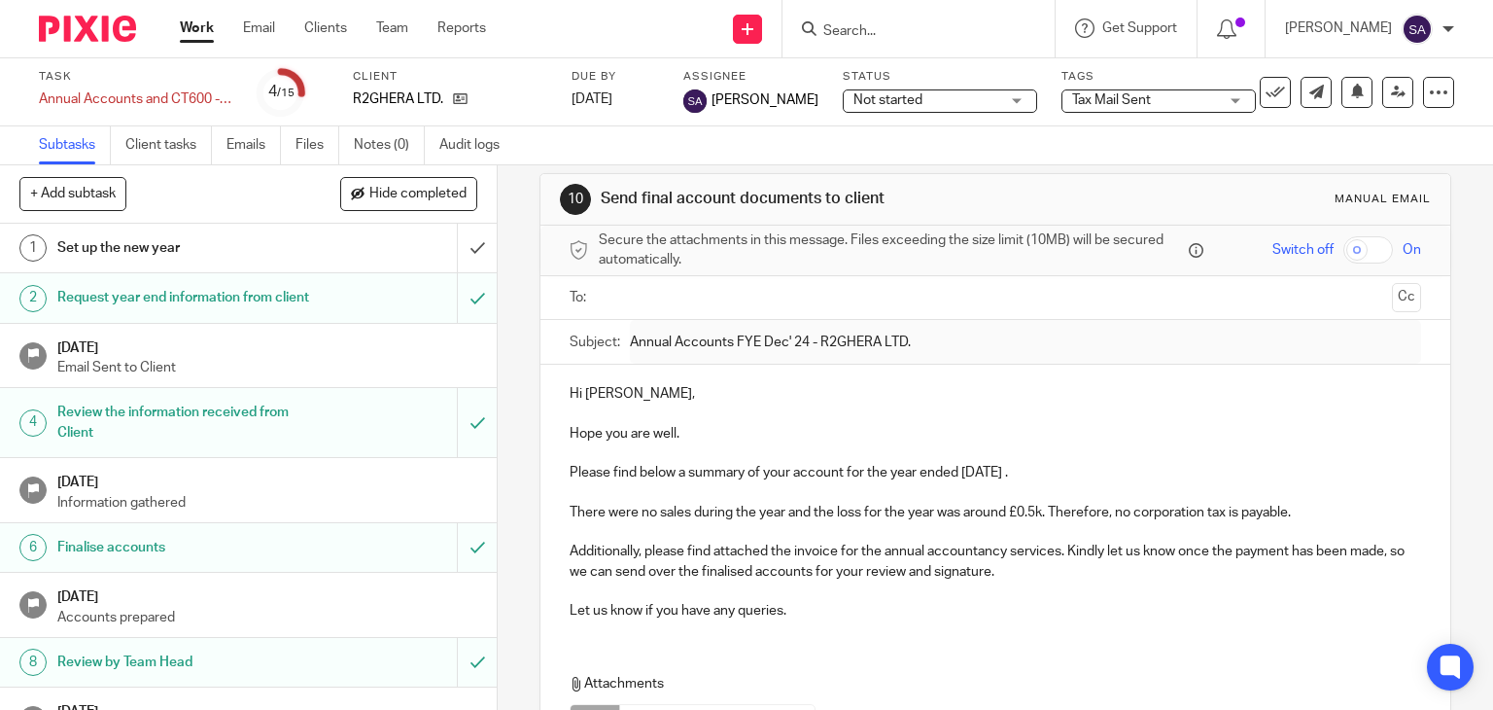
click at [628, 307] on ul at bounding box center [997, 298] width 792 height 32
click at [628, 303] on input "text" at bounding box center [995, 298] width 779 height 22
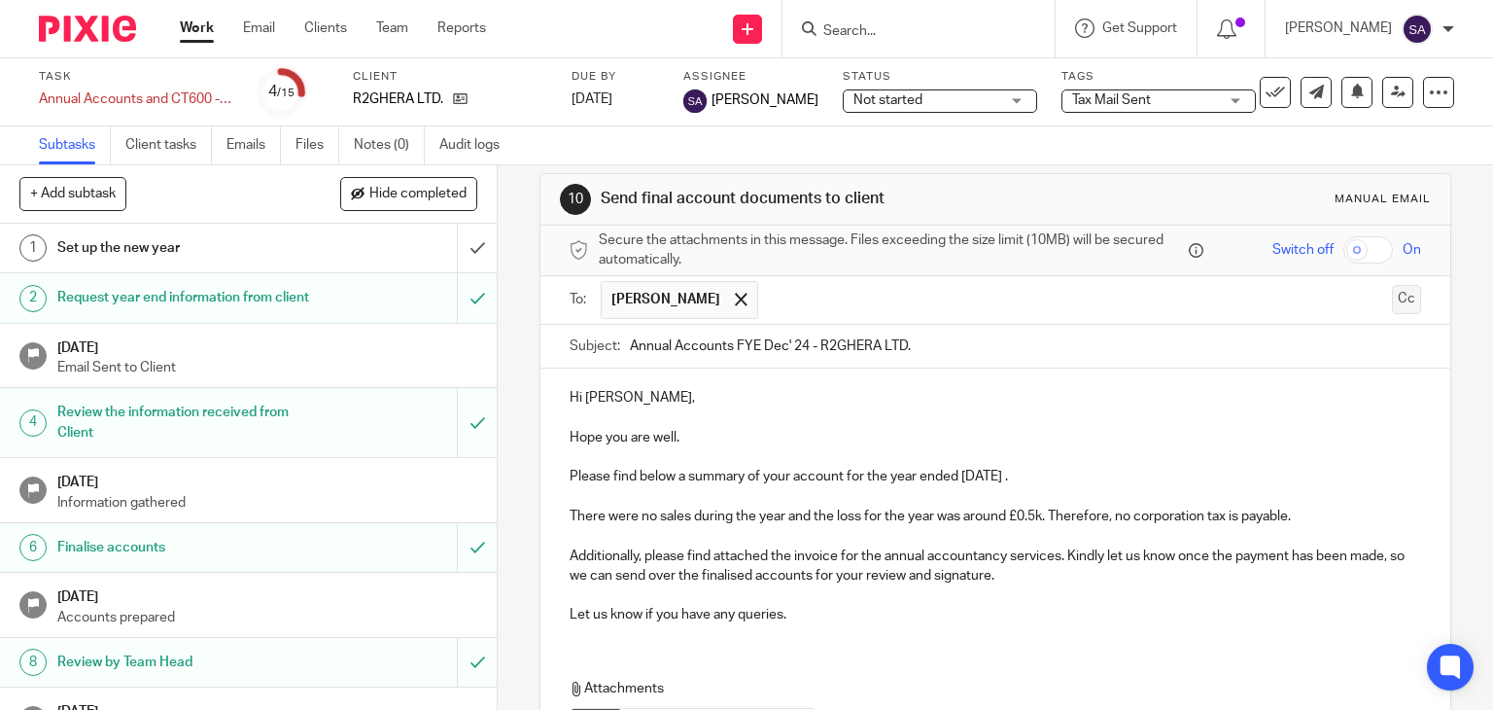
click at [1392, 294] on button "Cc" at bounding box center [1406, 299] width 29 height 29
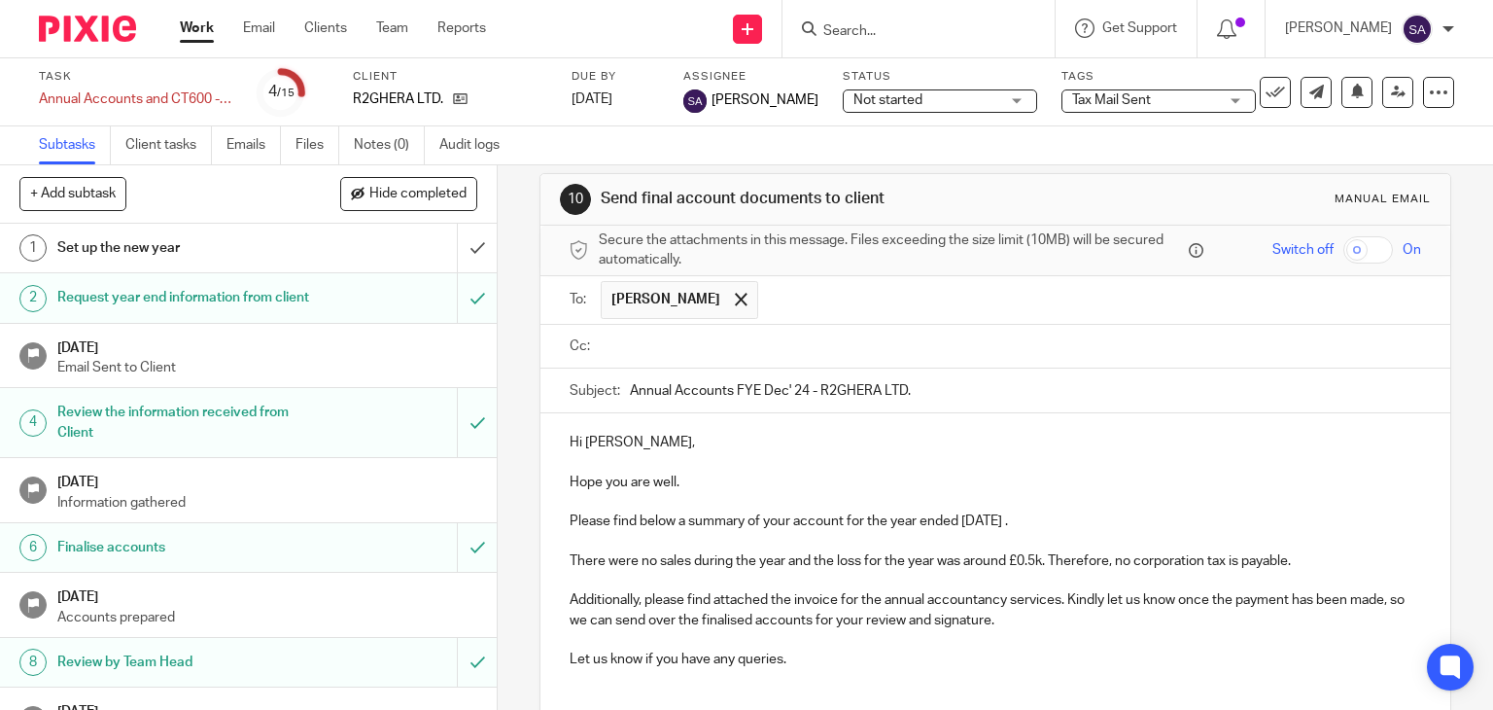
click at [618, 342] on input "text" at bounding box center [1010, 346] width 808 height 22
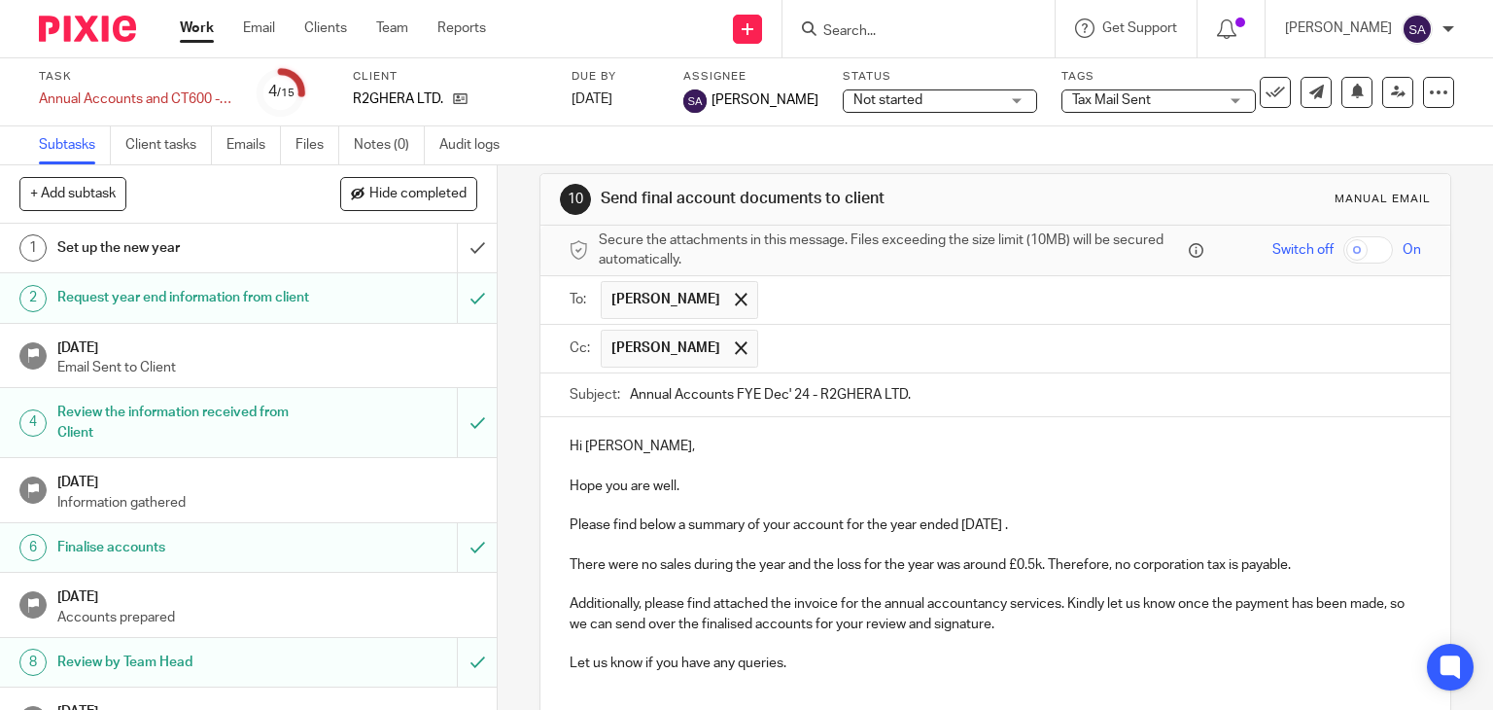
click at [768, 351] on input "text" at bounding box center [1090, 348] width 645 height 38
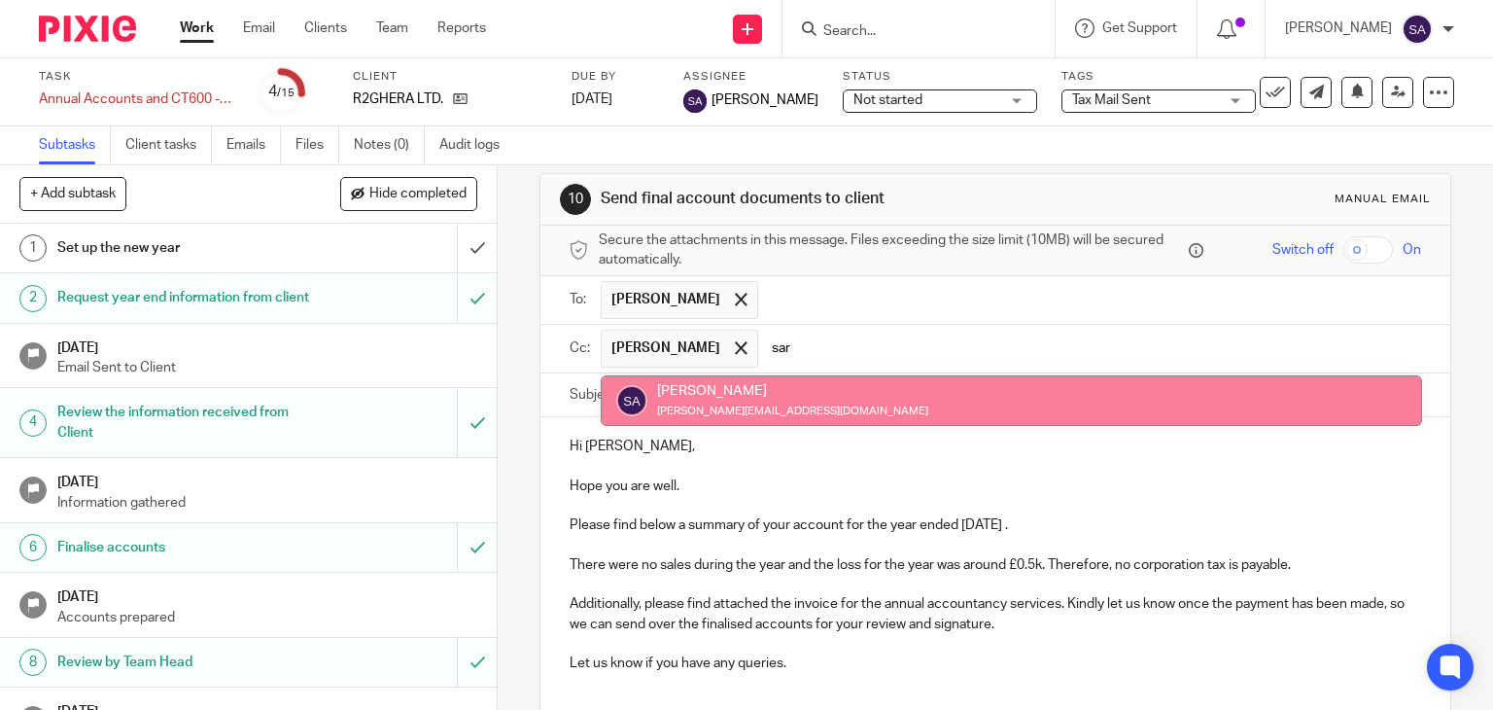
type input "sar"
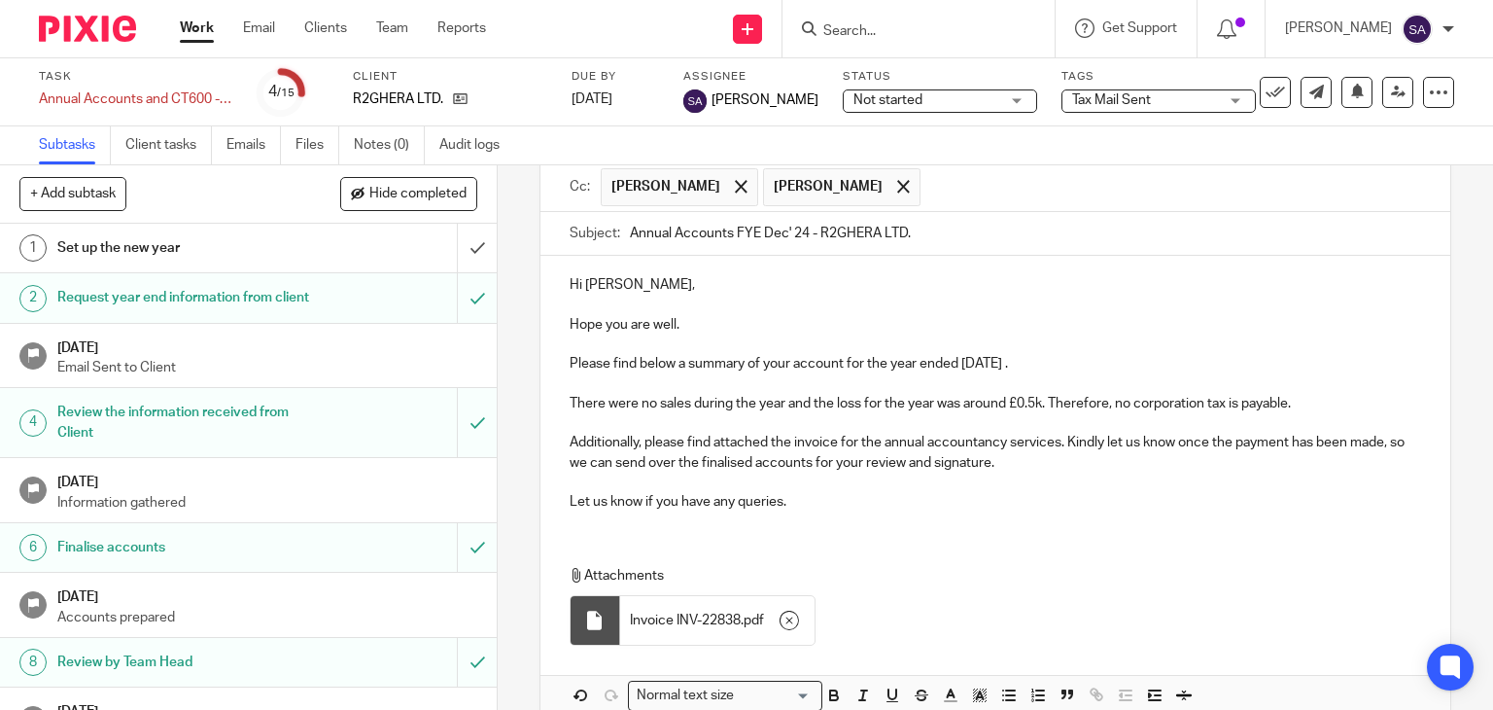
scroll to position [216, 0]
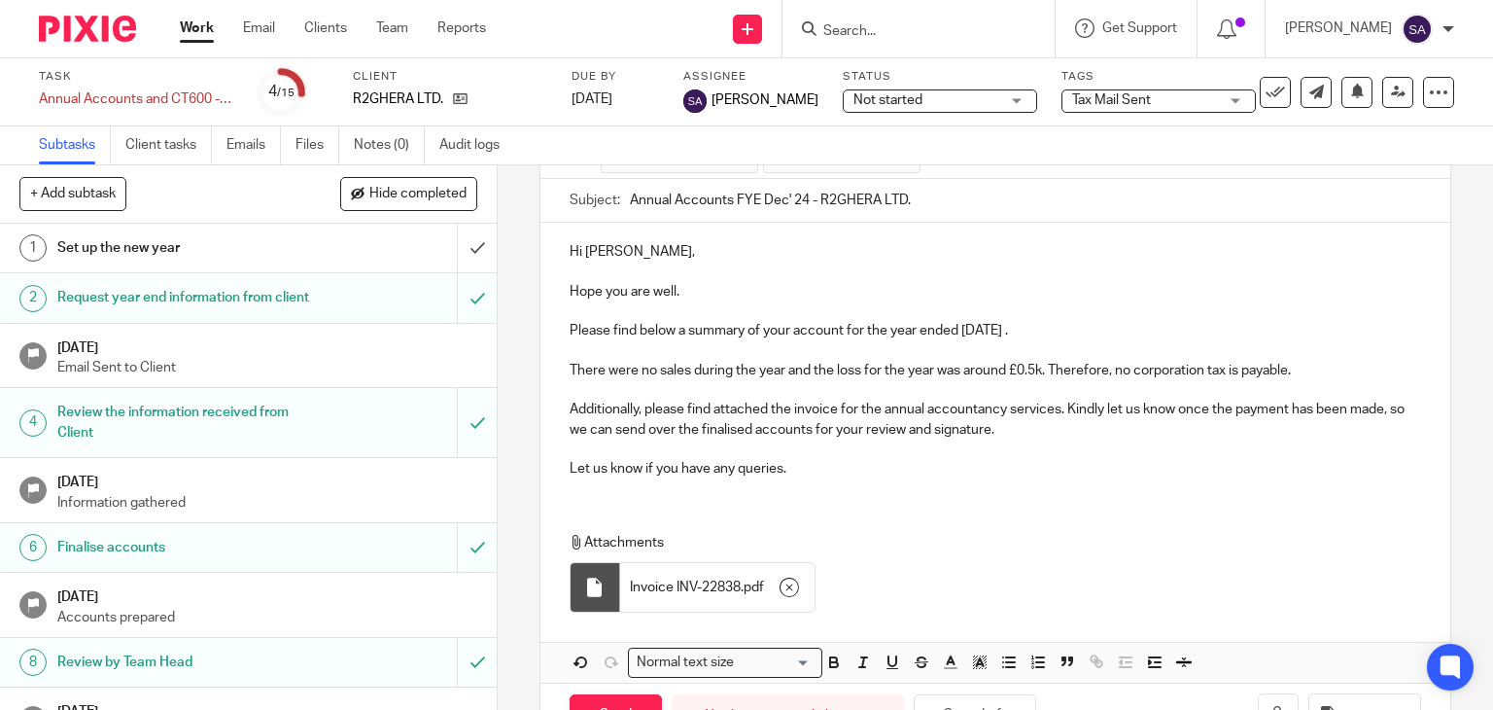
click at [1061, 341] on p at bounding box center [996, 350] width 852 height 19
click at [1049, 328] on p "Please find below a summary of your account for the year ended [DATE] ." at bounding box center [996, 330] width 852 height 19
click at [809, 466] on p "Let us know if you have any queries." at bounding box center [996, 468] width 852 height 19
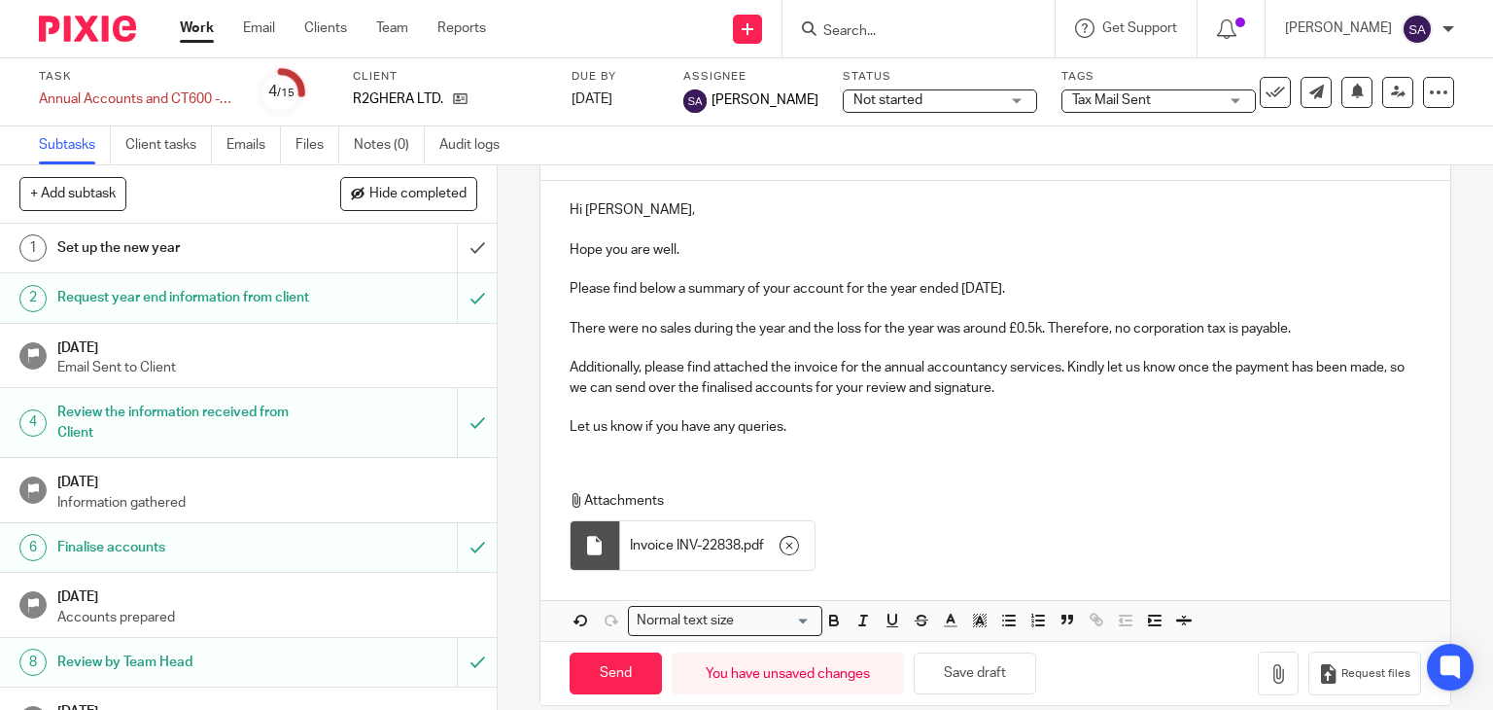
scroll to position [280, 0]
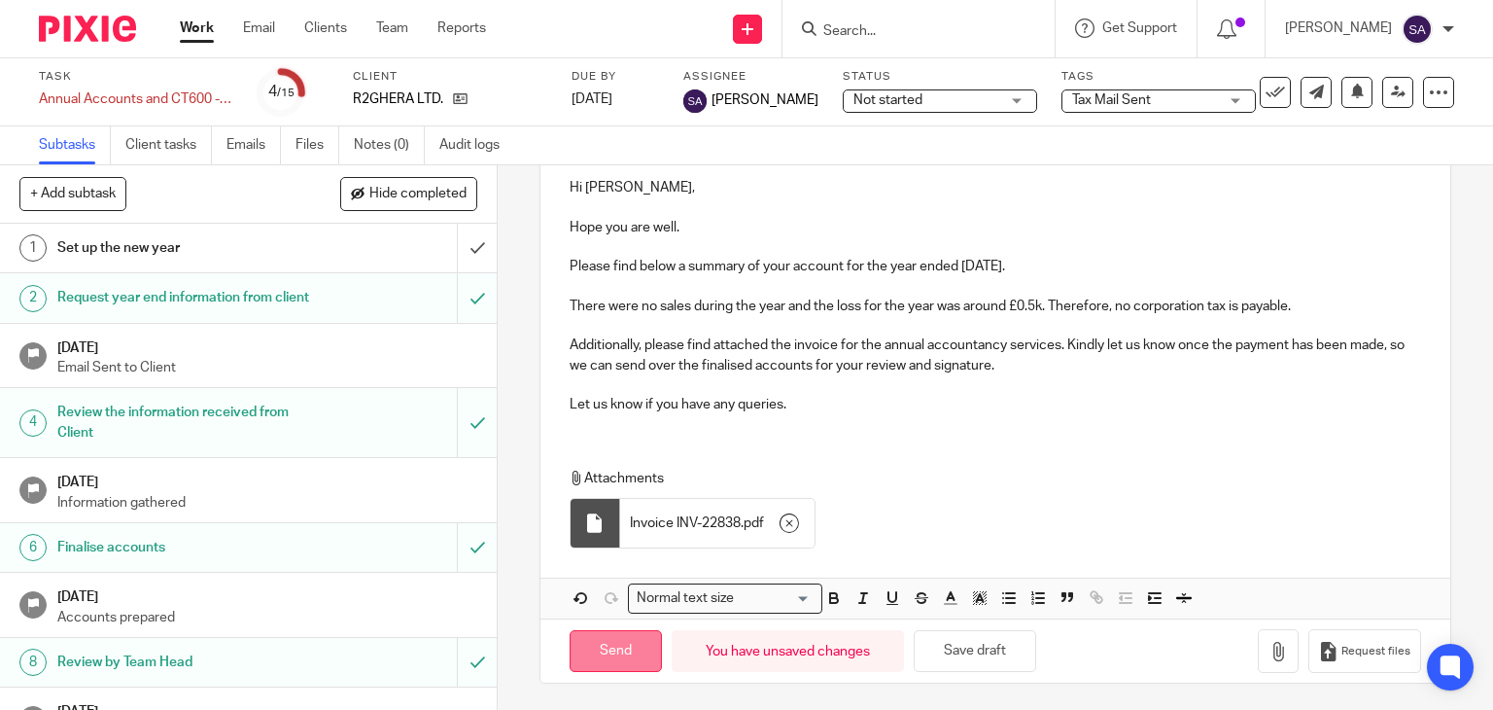
click at [614, 646] on input "Send" at bounding box center [616, 651] width 92 height 42
type input "Sent"
